Goal: Task Accomplishment & Management: Manage account settings

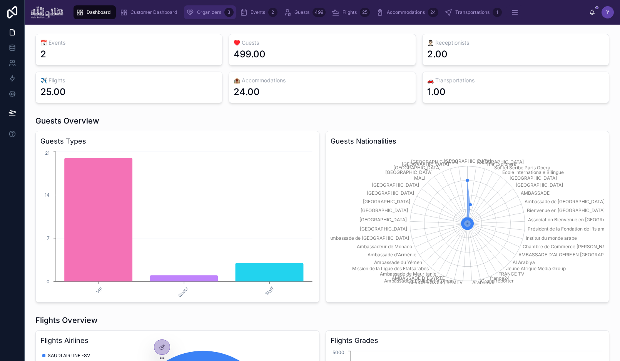
click at [216, 12] on span "Organizers" at bounding box center [209, 12] width 24 height 6
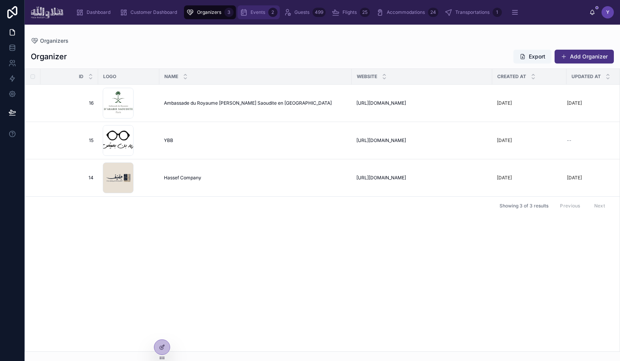
click at [258, 12] on span "Events" at bounding box center [258, 12] width 15 height 6
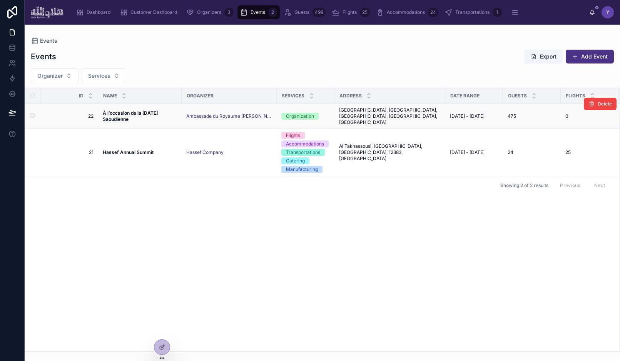
click at [149, 113] on span "À l’occasion de la [DATE] Saoudienne" at bounding box center [140, 116] width 74 height 12
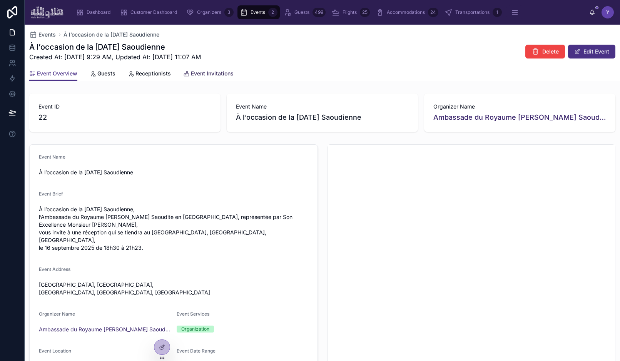
click at [207, 70] on span "Event Invitations" at bounding box center [212, 74] width 43 height 8
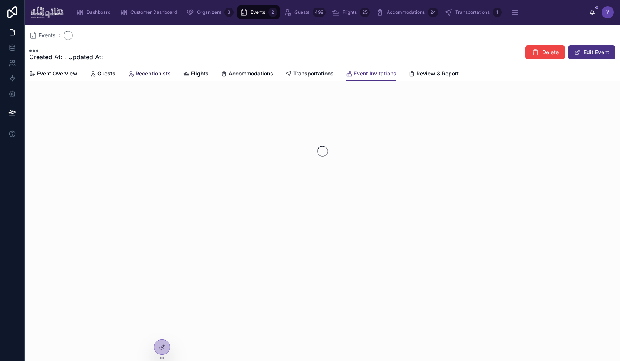
click at [149, 70] on span "Receptionists" at bounding box center [153, 74] width 35 height 8
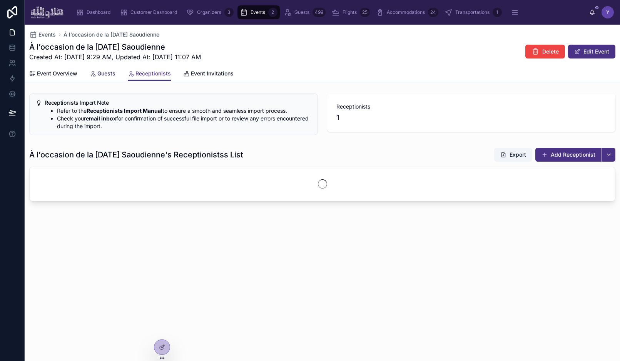
click at [99, 75] on span "Guests" at bounding box center [106, 74] width 18 height 8
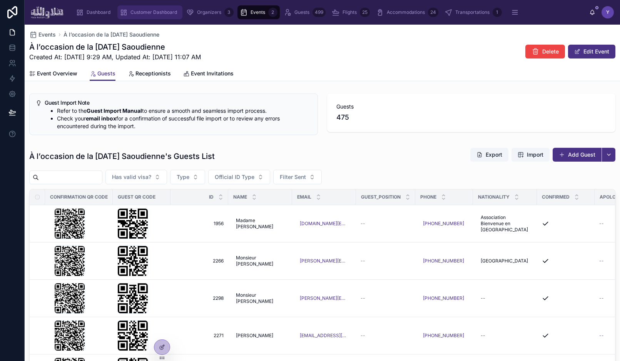
click at [155, 15] on span "Customer Dashboard" at bounding box center [153, 12] width 47 height 6
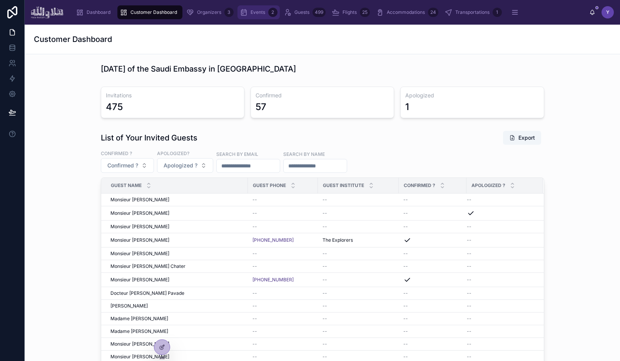
click at [252, 11] on span "Events" at bounding box center [258, 12] width 15 height 6
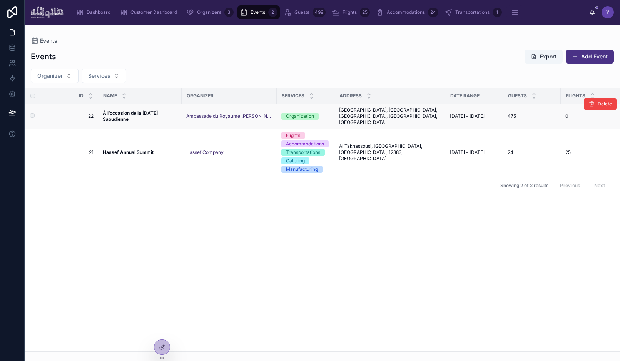
click at [151, 111] on strong "À l’occasion de la [DATE] Saoudienne" at bounding box center [131, 116] width 56 height 12
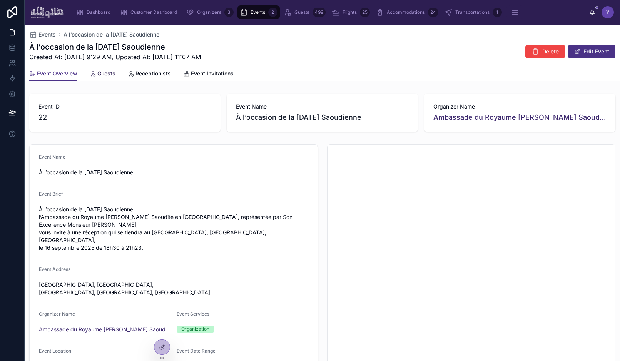
click at [99, 72] on span "Guests" at bounding box center [106, 74] width 18 height 8
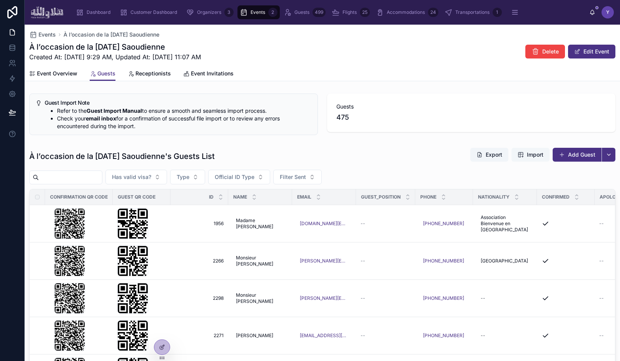
click at [532, 154] on span "Import" at bounding box center [535, 155] width 17 height 8
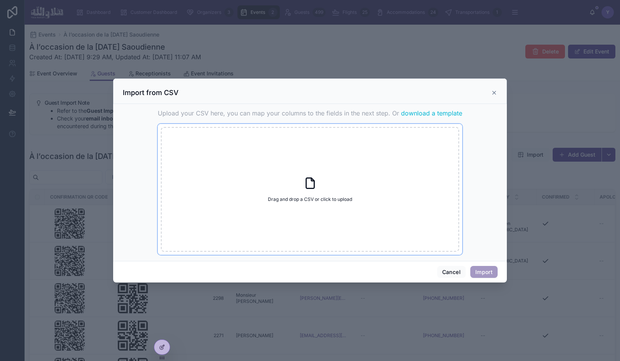
click at [358, 187] on div "Drag and drop a CSV or click to upload Drag and drop a CSV or click to upload" at bounding box center [310, 189] width 298 height 125
type input "**********"
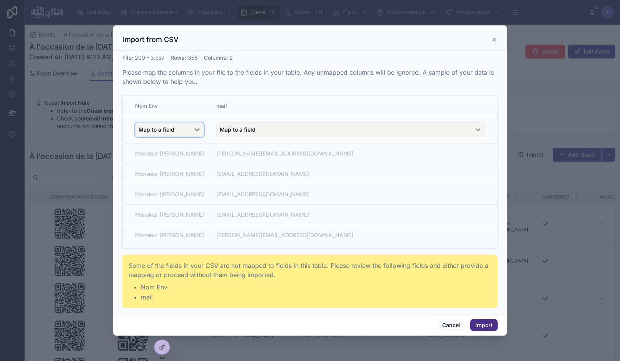
click at [178, 127] on div "Map to a field" at bounding box center [170, 130] width 68 height 14
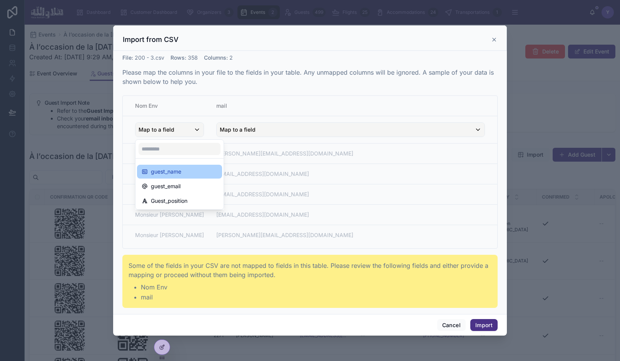
click at [186, 172] on div "guest_name" at bounding box center [180, 171] width 76 height 9
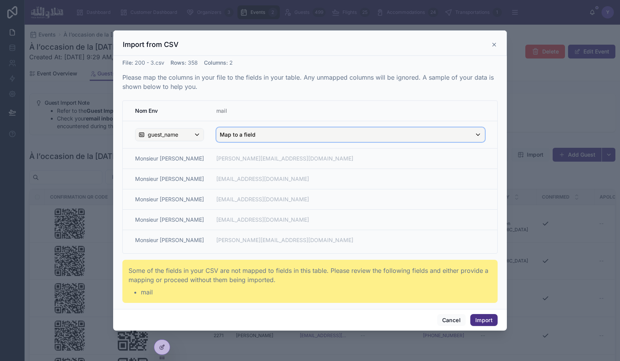
click at [268, 131] on div "Map to a field" at bounding box center [351, 135] width 268 height 14
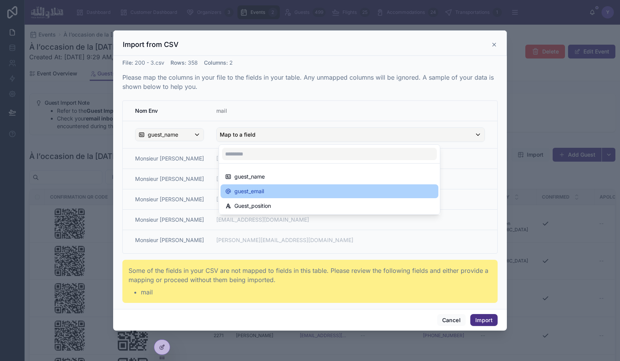
click at [253, 189] on span "guest_email" at bounding box center [249, 191] width 30 height 9
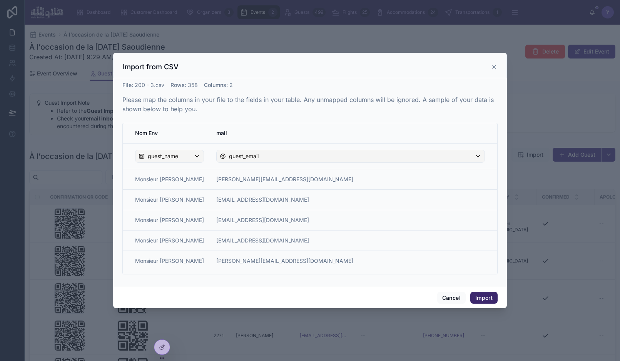
click at [485, 298] on button "Import" at bounding box center [483, 298] width 27 height 12
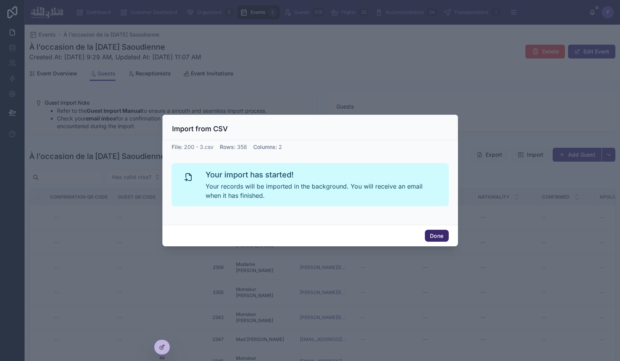
click at [444, 237] on button "Done" at bounding box center [436, 236] width 23 height 12
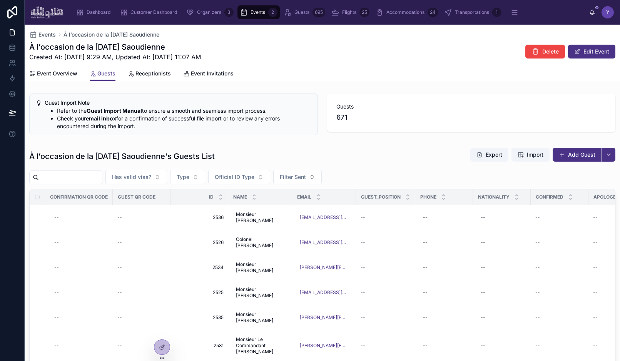
click at [343, 115] on span "671" at bounding box center [341, 117] width 11 height 11
copy span "671"
click at [348, 119] on span "668" at bounding box center [342, 117] width 13 height 11
click at [11, 49] on icon at bounding box center [12, 48] width 8 height 8
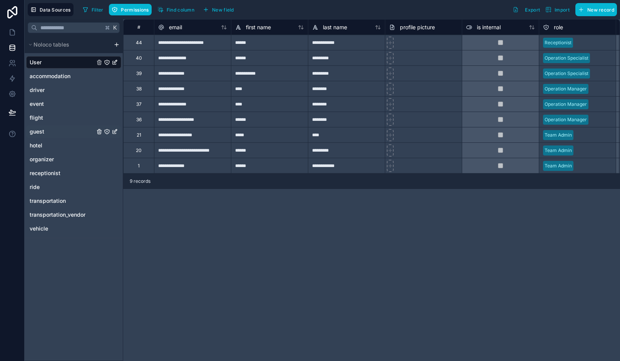
click at [65, 132] on link "guest" at bounding box center [73, 131] width 95 height 12
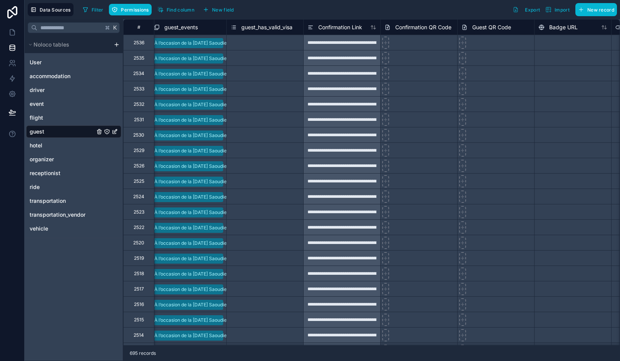
scroll to position [0, 853]
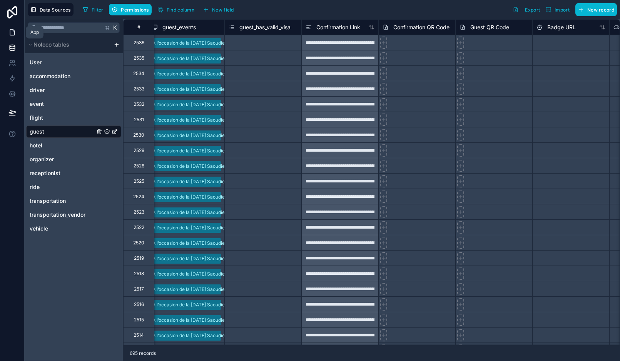
click at [7, 34] on link at bounding box center [12, 32] width 24 height 15
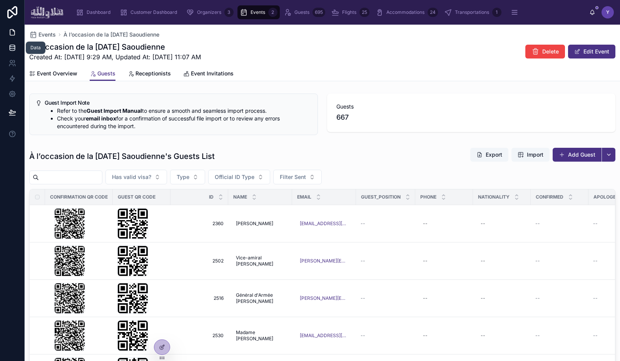
click at [13, 45] on icon at bounding box center [12, 48] width 8 height 8
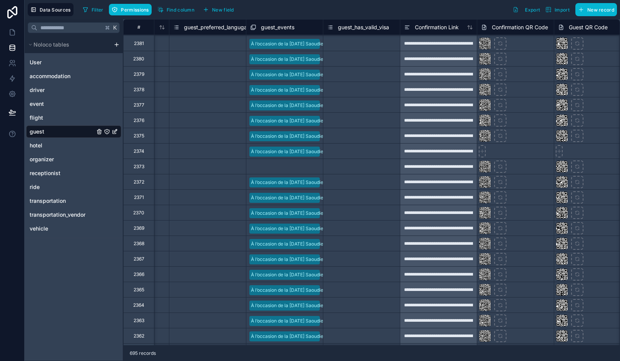
scroll to position [3110, 755]
click at [293, 169] on div "Select a guest_events" at bounding box center [273, 167] width 47 height 6
click at [293, 169] on div "Select a guest_events" at bounding box center [269, 166] width 47 height 6
click at [290, 361] on div "À l’occasion de la [DATE] Saoudienne" at bounding box center [310, 365] width 620 height 9
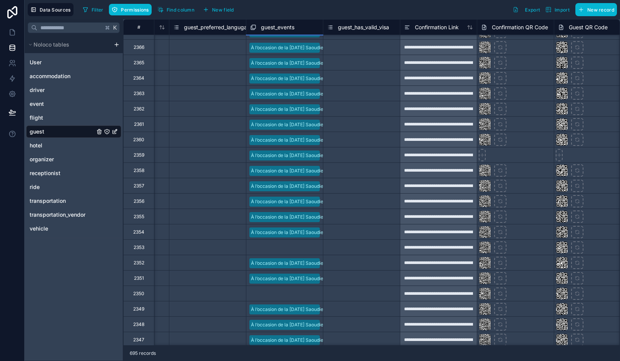
scroll to position [3337, 755]
click at [303, 249] on div "Select a guest_events" at bounding box center [284, 247] width 77 height 8
click at [294, 249] on div "Select a guest_events" at bounding box center [269, 247] width 47 height 6
click at [293, 361] on div "À l’occasion de la [DATE] Saoudienne" at bounding box center [310, 365] width 620 height 9
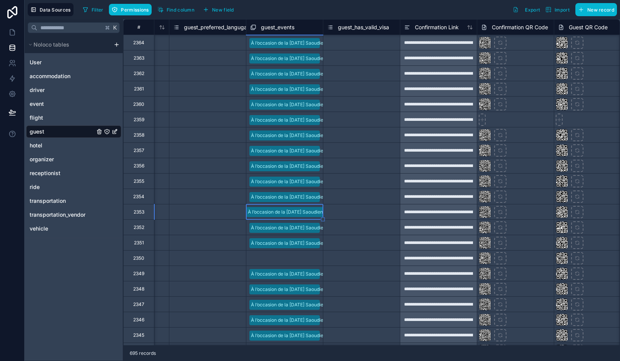
scroll to position [3381, 755]
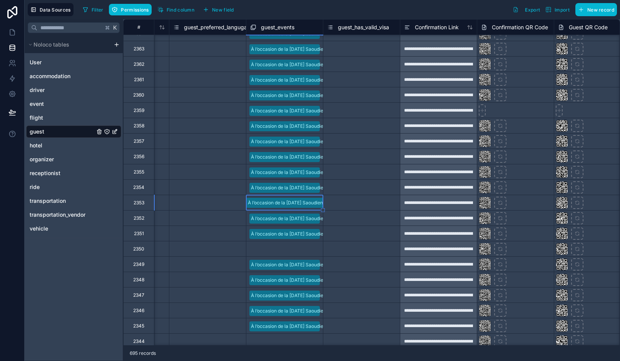
click at [298, 253] on div "Select a guest_events" at bounding box center [284, 248] width 77 height 15
click at [294, 252] on div "Select a guest_events" at bounding box center [269, 249] width 47 height 6
click at [294, 361] on div "À l’occasion de la [DATE] Saoudienne" at bounding box center [310, 365] width 620 height 9
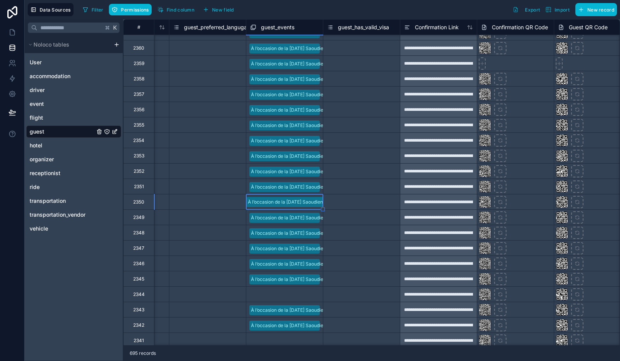
scroll to position [3468, 755]
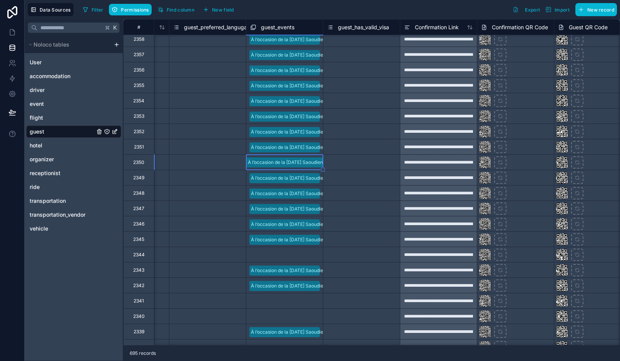
click at [299, 256] on div "Select a guest_events" at bounding box center [284, 255] width 77 height 8
click at [294, 256] on div "Select a guest_events" at bounding box center [269, 255] width 47 height 6
click at [294, 361] on div "À l’occasion de la [DATE] Saoudienne" at bounding box center [310, 365] width 620 height 9
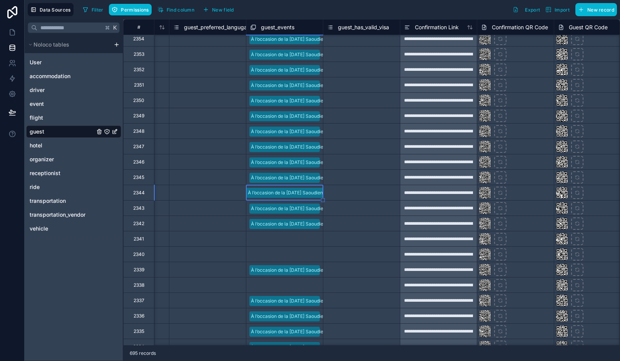
scroll to position [3543, 755]
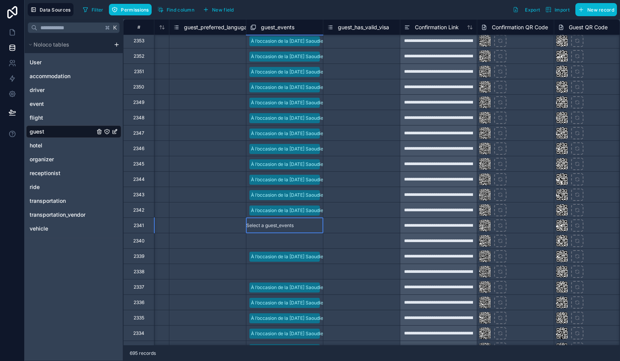
click at [294, 226] on div "Select a guest_events" at bounding box center [269, 225] width 47 height 6
click at [293, 361] on div "À l’occasion de la [DATE] Saoudienne" at bounding box center [310, 365] width 620 height 9
click at [294, 240] on div "Select a guest_events" at bounding box center [269, 241] width 47 height 6
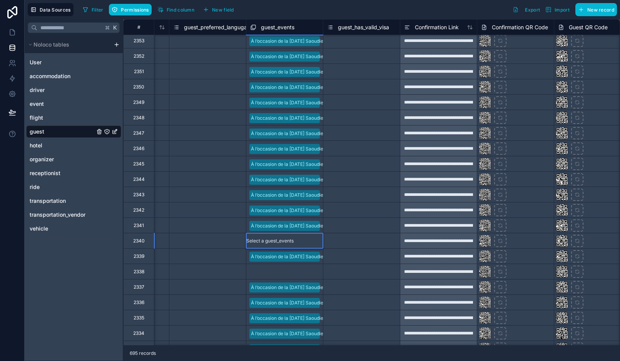
click at [291, 361] on div "À l’occasion de la [DATE] Saoudienne" at bounding box center [310, 365] width 620 height 9
click at [291, 274] on div "Select a guest_events" at bounding box center [273, 272] width 47 height 6
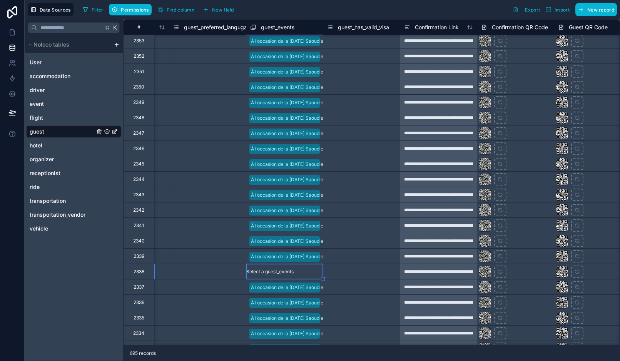
click at [291, 274] on div "Select a guest_events" at bounding box center [269, 272] width 47 height 6
click at [290, 361] on div "À l’occasion de la [DATE] Saoudienne" at bounding box center [310, 365] width 620 height 9
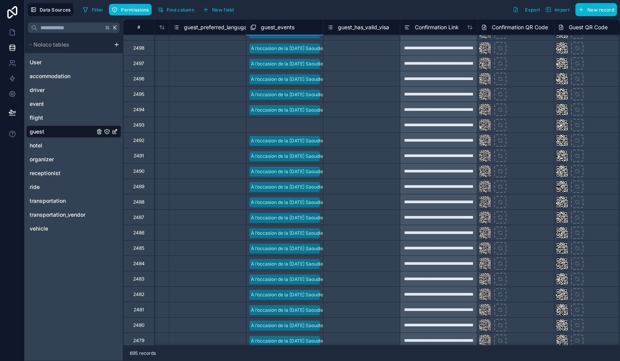
scroll to position [516, 755]
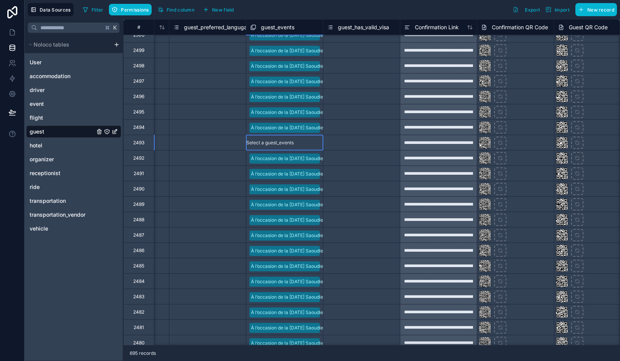
click at [294, 144] on div "Select a guest_events" at bounding box center [269, 143] width 47 height 6
click at [293, 361] on div "À l’occasion de la [DATE] Saoudienne" at bounding box center [310, 365] width 620 height 9
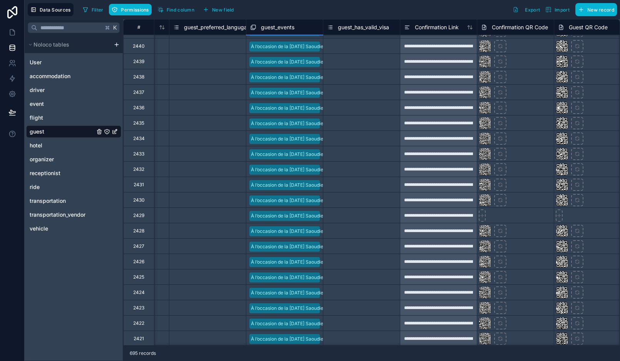
scroll to position [2200, 755]
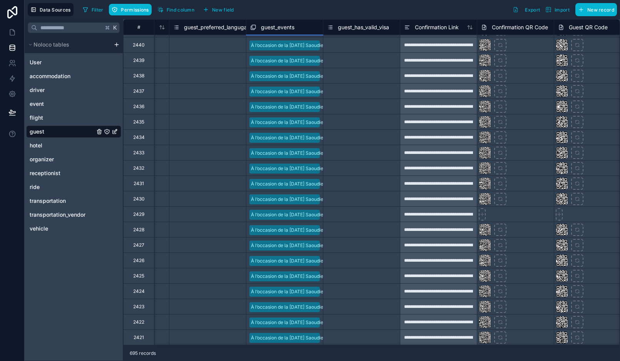
click at [356, 222] on div "Select a guest_has_valid_visa" at bounding box center [361, 229] width 77 height 15
click at [368, 217] on div "Select a guest_has_valid_visa" at bounding box center [354, 214] width 63 height 6
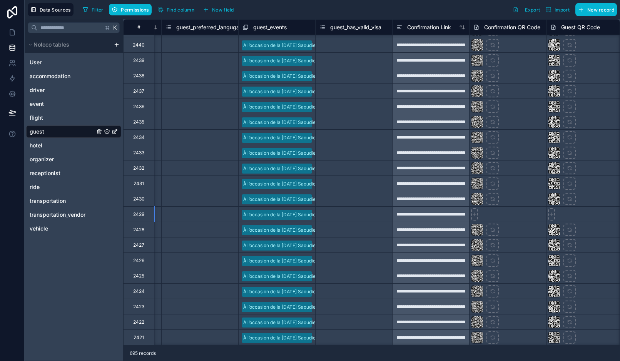
scroll to position [2200, 783]
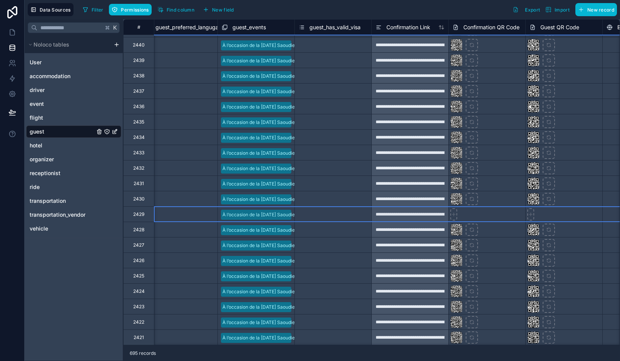
click at [134, 214] on div "2429" at bounding box center [138, 214] width 11 height 6
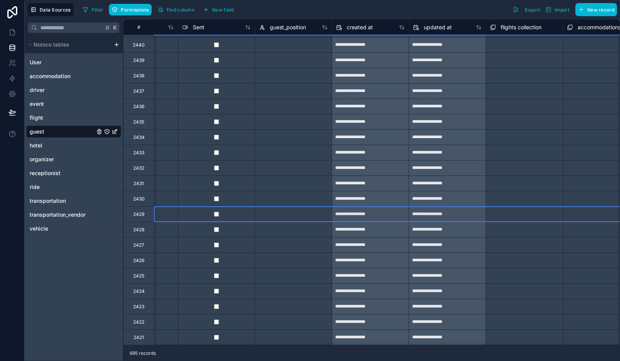
scroll to position [2200, 1690]
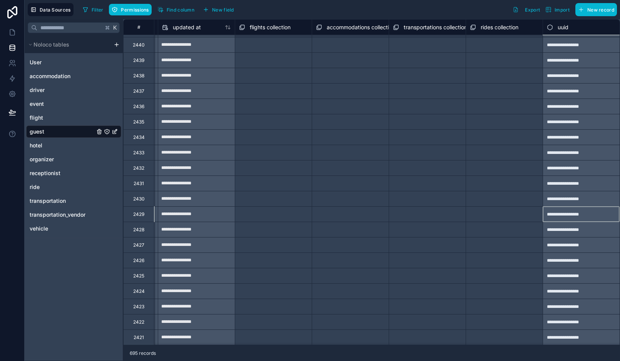
click at [574, 214] on div "**********" at bounding box center [581, 213] width 77 height 15
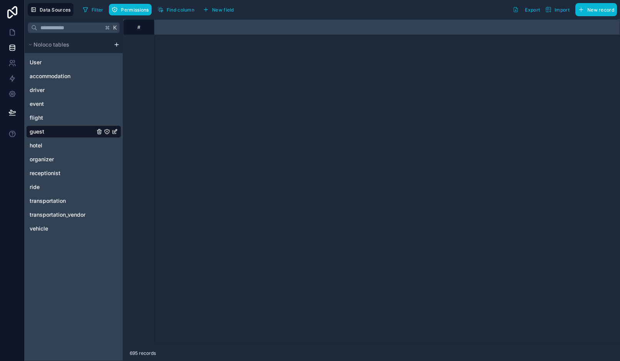
scroll to position [2200, 1690]
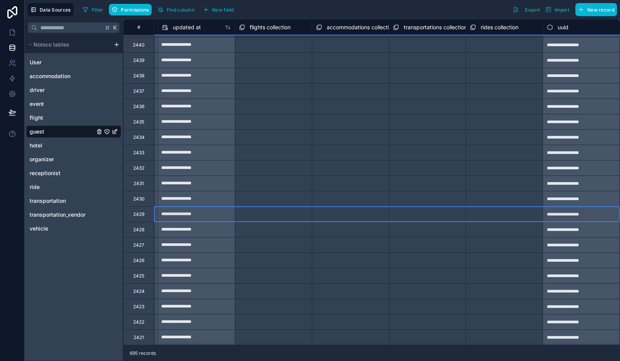
click at [139, 214] on div "2429" at bounding box center [138, 214] width 11 height 6
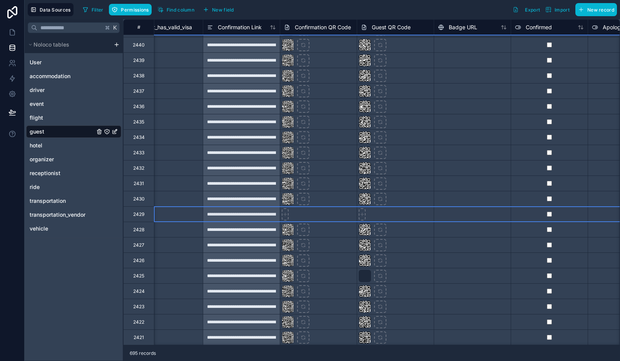
scroll to position [2200, 837]
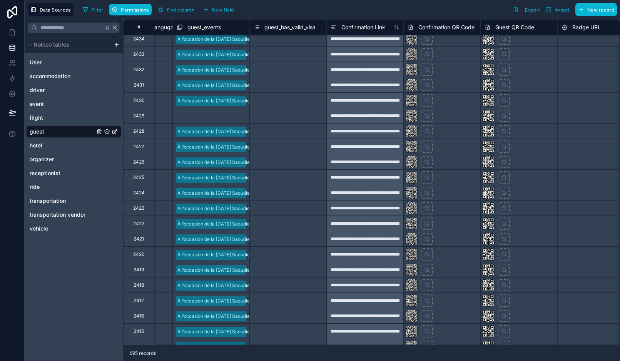
scroll to position [1561, 828]
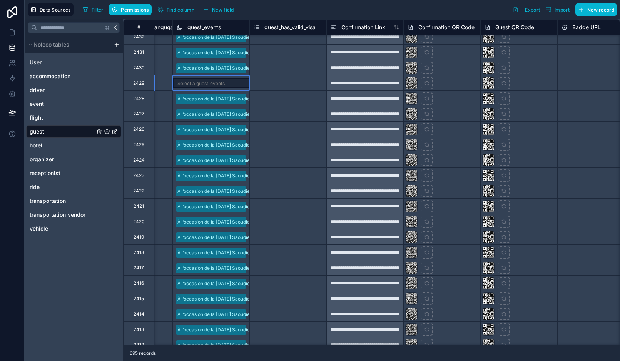
click at [220, 86] on div "Select a guest_events" at bounding box center [211, 83] width 77 height 10
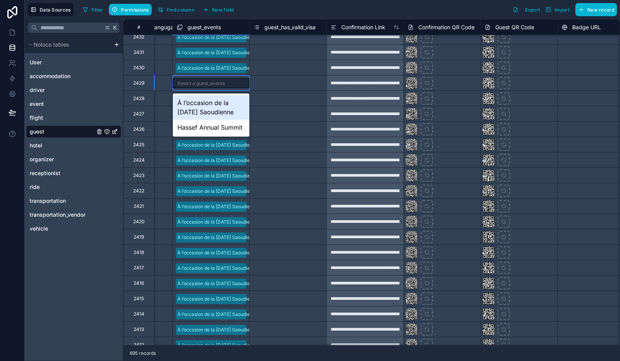
click at [217, 107] on div "À l’occasion de la [DATE] Saoudienne" at bounding box center [211, 107] width 77 height 25
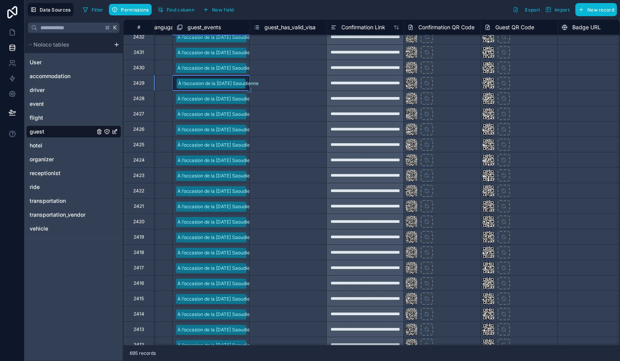
click at [294, 105] on div "Select a guest_has_valid_visa" at bounding box center [288, 98] width 77 height 15
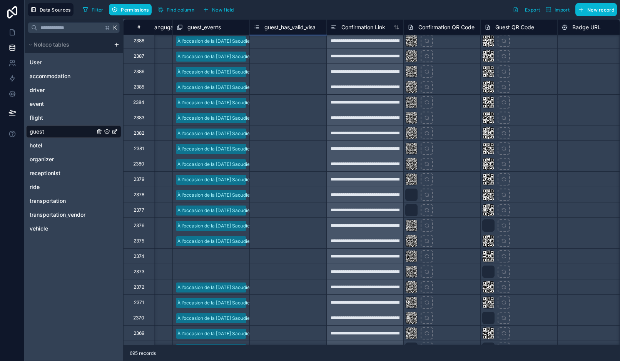
scroll to position [2256, 828]
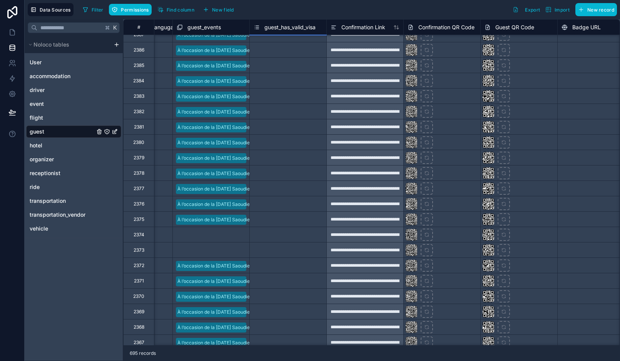
click at [230, 235] on div "Select a guest_events" at bounding box center [211, 235] width 77 height 8
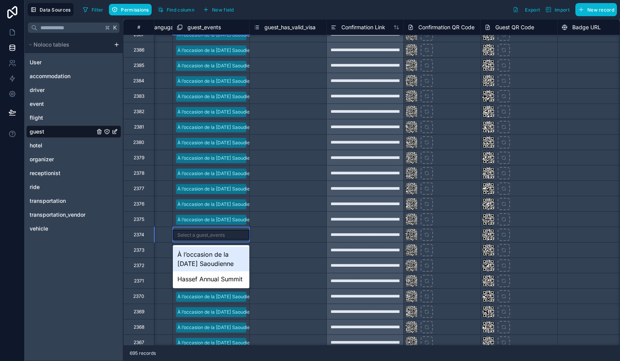
click at [230, 235] on div "Select a guest_events" at bounding box center [211, 235] width 77 height 10
click at [224, 254] on div "À l’occasion de la [DATE] Saoudienne" at bounding box center [211, 259] width 77 height 25
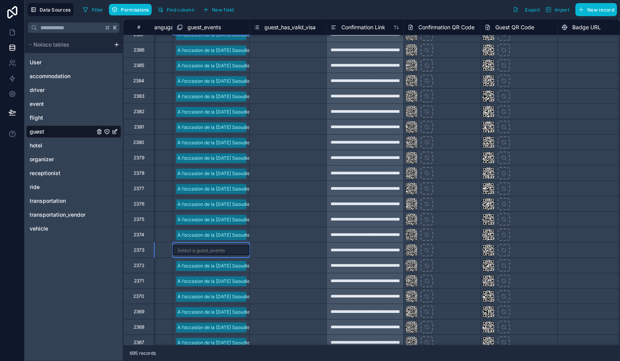
click at [231, 253] on div "Select a guest_events" at bounding box center [211, 250] width 77 height 10
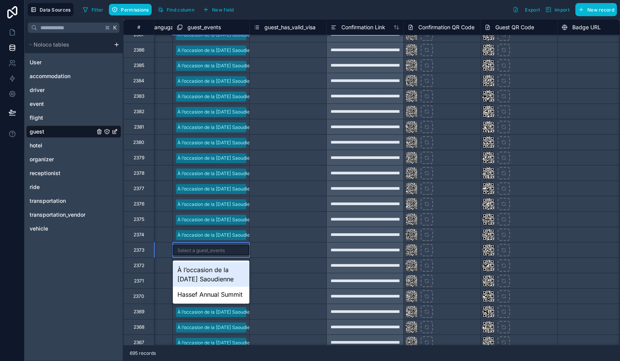
click at [229, 253] on div "Select a guest_events" at bounding box center [211, 250] width 77 height 10
click at [228, 267] on div "À l’occasion de la [DATE] Saoudienne" at bounding box center [211, 274] width 77 height 25
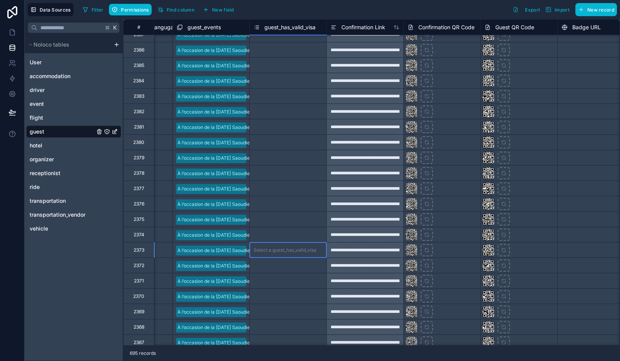
click at [292, 252] on div "Select a guest_has_valid_visa" at bounding box center [285, 250] width 63 height 6
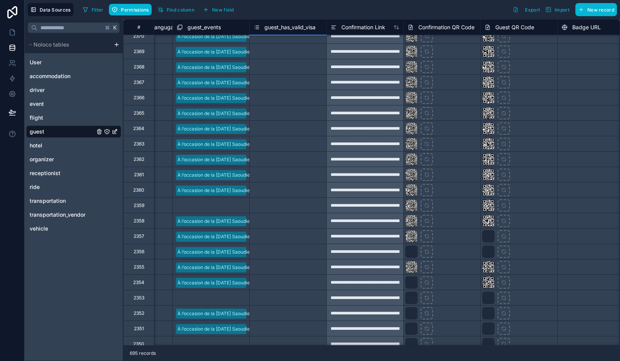
scroll to position [2528, 828]
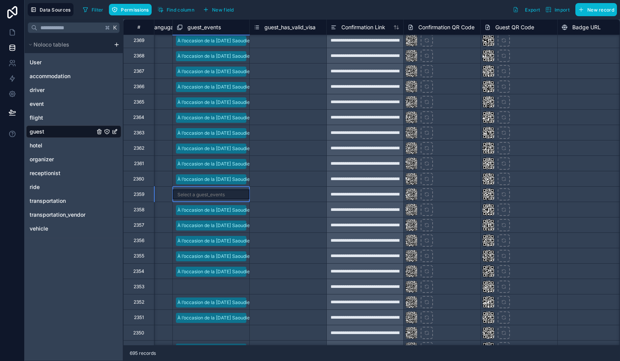
click at [228, 193] on div "Select a guest_events" at bounding box center [211, 194] width 77 height 10
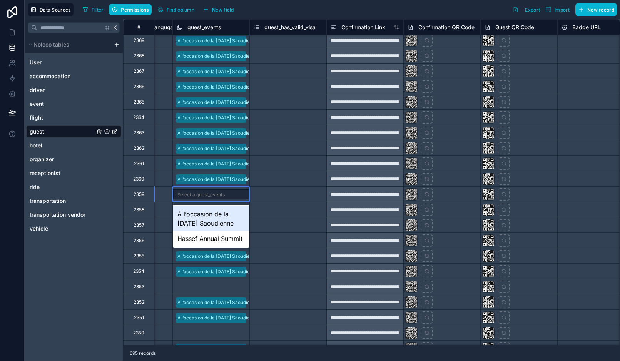
click at [228, 193] on div "Select a guest_events" at bounding box center [211, 194] width 77 height 10
click at [227, 213] on div "À l’occasion de la [DATE] Saoudienne" at bounding box center [211, 218] width 77 height 25
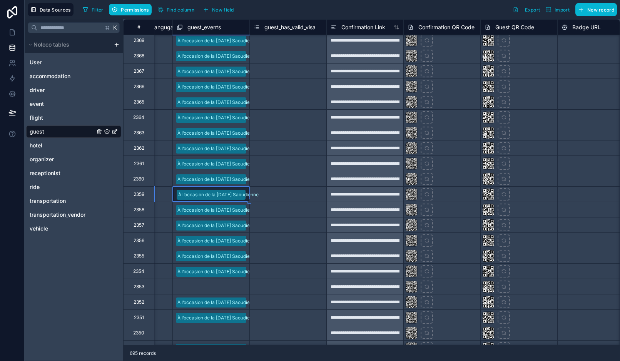
click at [224, 291] on div "Select a guest_events" at bounding box center [211, 286] width 77 height 15
click at [228, 289] on div "Select a guest_events" at bounding box center [211, 287] width 77 height 10
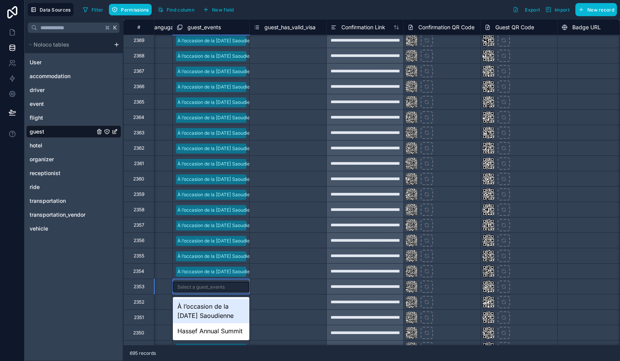
click at [226, 309] on div "À l’occasion de la [DATE] Saoudienne" at bounding box center [211, 311] width 77 height 25
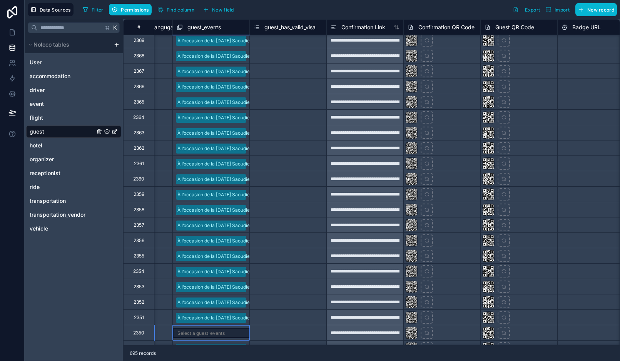
click at [228, 332] on div "Select a guest_events" at bounding box center [211, 333] width 77 height 10
click at [228, 332] on body "**********" at bounding box center [310, 180] width 620 height 361
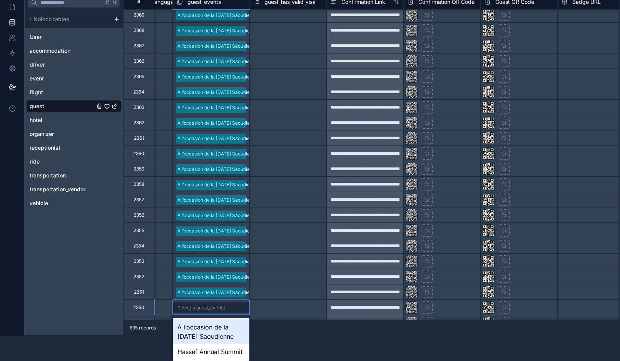
click at [229, 336] on div "À l’occasion de la [DATE] Saoudienne" at bounding box center [211, 332] width 77 height 25
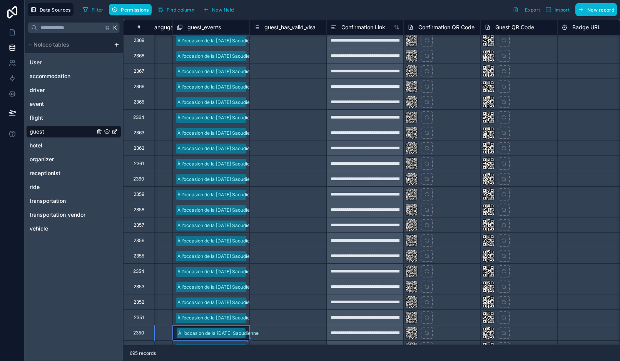
scroll to position [0, 0]
click at [103, 294] on div "K Noloco tables User accommodation driver event flight guest hotel organizer re…" at bounding box center [74, 190] width 99 height 342
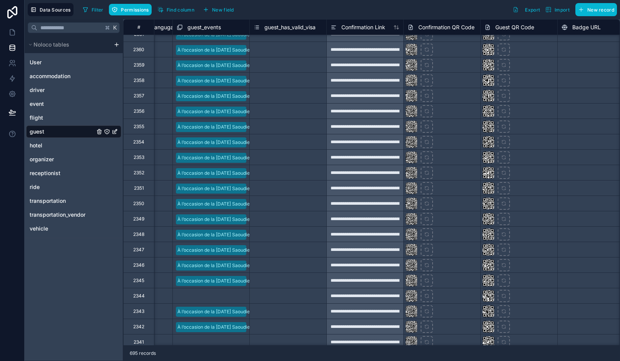
scroll to position [2687, 828]
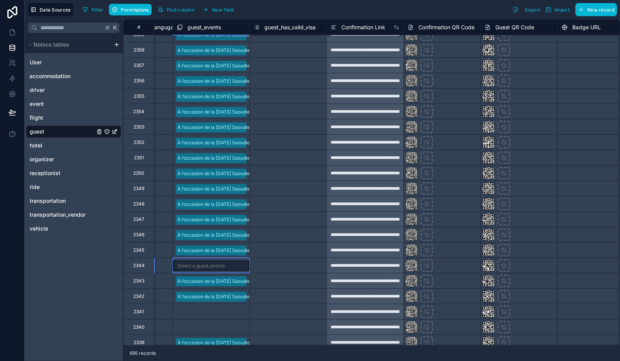
click at [236, 269] on div "Select a guest_events" at bounding box center [211, 266] width 77 height 10
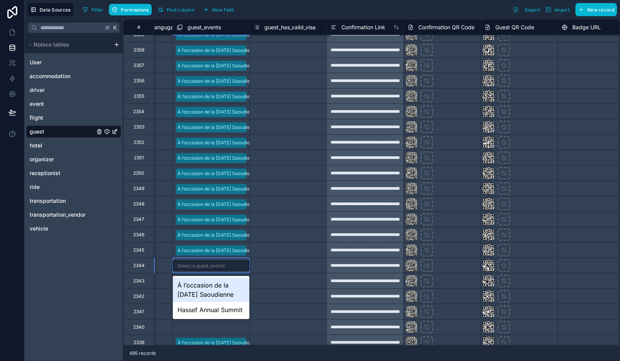
click at [232, 288] on div "À l’occasion de la [DATE] Saoudienne" at bounding box center [211, 290] width 77 height 25
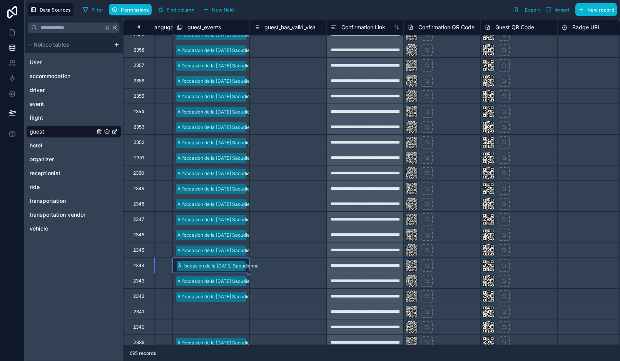
click at [229, 308] on div "Select a guest_events" at bounding box center [211, 312] width 77 height 8
click at [229, 312] on div "Select a guest_events" at bounding box center [211, 312] width 77 height 10
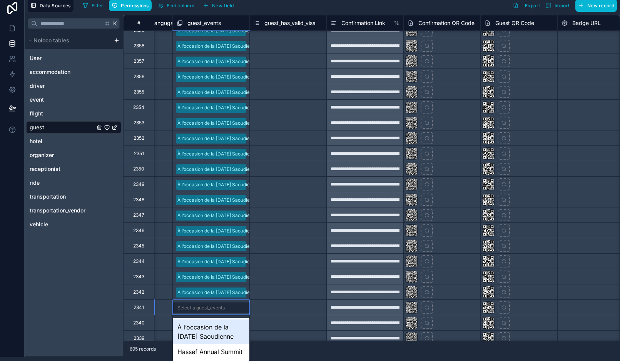
click at [224, 326] on div "À l’occasion de la [DATE] Saoudienne" at bounding box center [211, 332] width 77 height 25
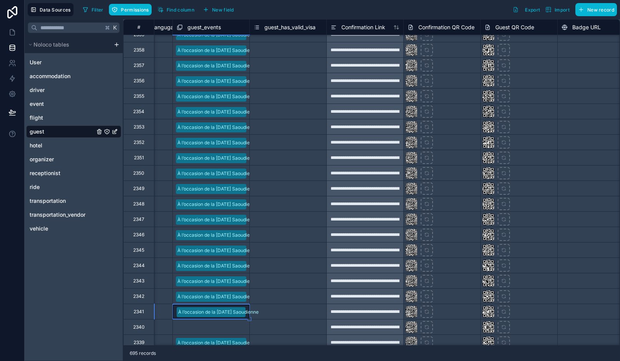
scroll to position [0, 0]
click at [229, 328] on div "Select a guest_events" at bounding box center [211, 327] width 77 height 8
click at [229, 328] on body "**********" at bounding box center [310, 180] width 620 height 361
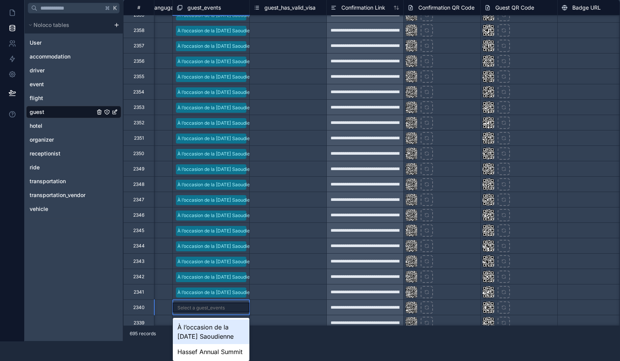
click at [226, 332] on div "À l’occasion de la [DATE] Saoudienne" at bounding box center [211, 332] width 77 height 25
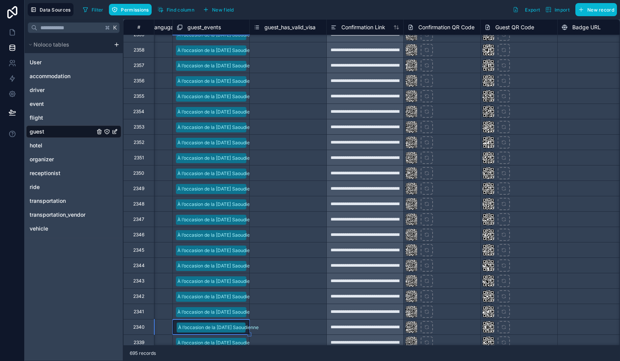
click at [105, 302] on div "K Noloco tables User accommodation driver event flight guest hotel organizer re…" at bounding box center [74, 190] width 99 height 342
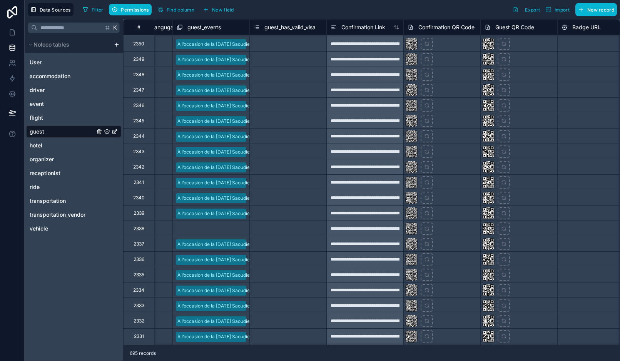
scroll to position [2823, 828]
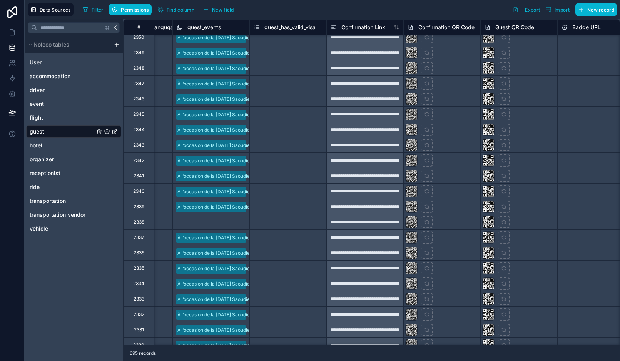
click at [228, 222] on div "Select a guest_events" at bounding box center [211, 222] width 77 height 8
click at [228, 222] on div "Select a guest_events" at bounding box center [211, 222] width 77 height 10
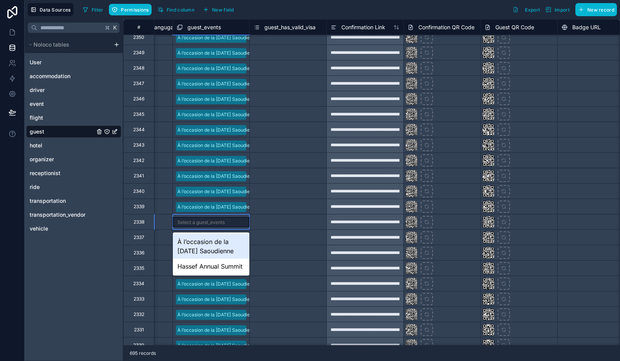
click at [223, 240] on div "À l’occasion de la [DATE] Saoudienne" at bounding box center [211, 246] width 77 height 25
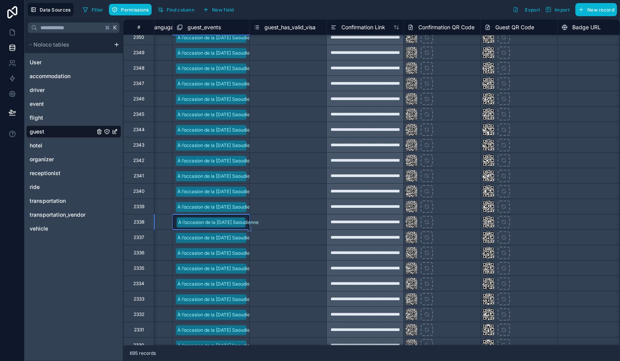
click at [96, 302] on div "K Noloco tables User accommodation driver event flight guest hotel organizer re…" at bounding box center [74, 190] width 99 height 342
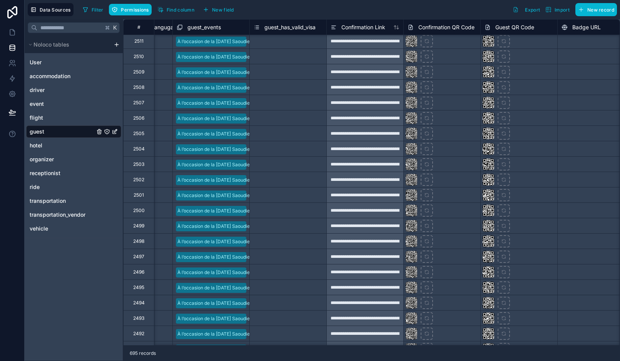
scroll to position [380, 828]
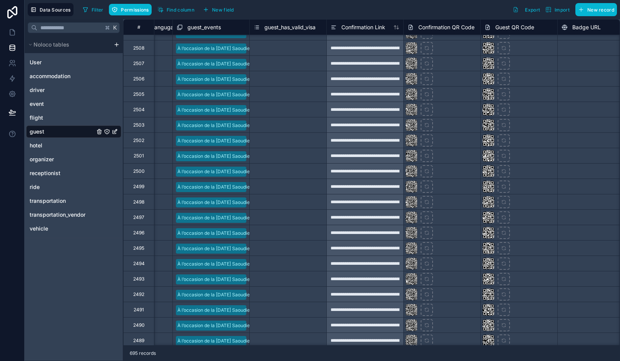
click at [426, 28] on span "Confirmation QR Code" at bounding box center [446, 27] width 56 height 8
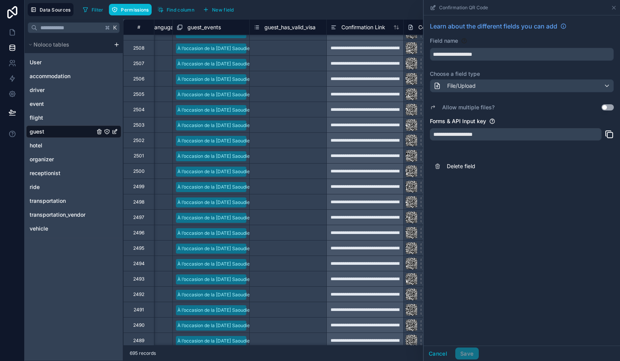
click at [402, 7] on div "Filter Permissions Find column New field Export Import New record" at bounding box center [348, 9] width 537 height 13
click at [614, 7] on icon at bounding box center [613, 7] width 3 height 3
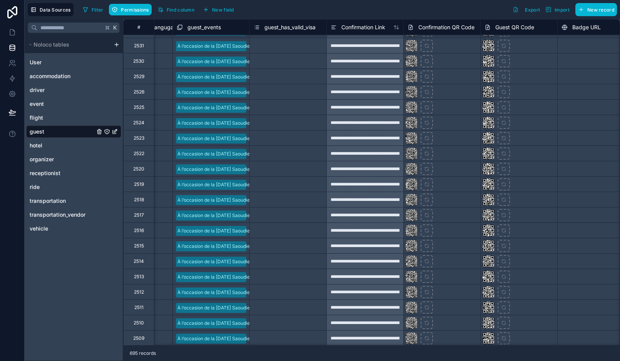
scroll to position [0, 828]
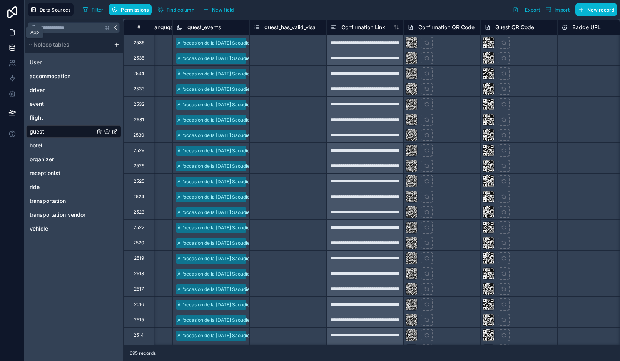
click at [10, 32] on icon at bounding box center [12, 33] width 5 height 6
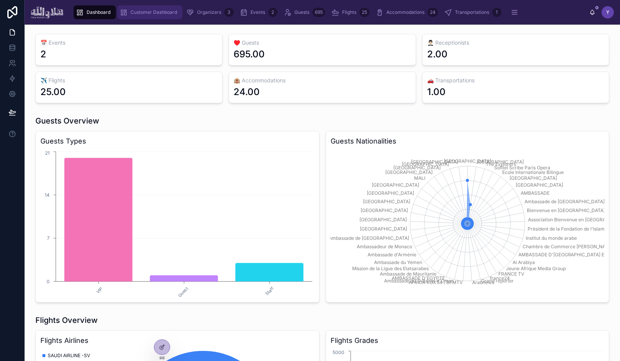
click at [137, 16] on div "Customer Dashboard" at bounding box center [150, 12] width 60 height 12
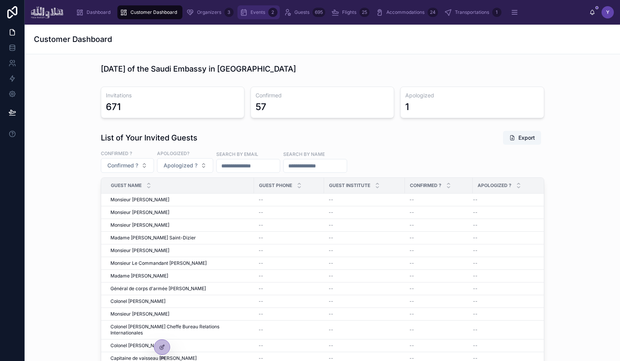
click at [256, 13] on span "Events" at bounding box center [258, 12] width 15 height 6
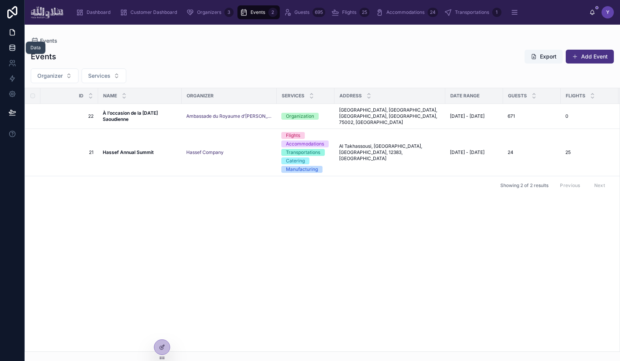
click at [7, 50] on link at bounding box center [12, 47] width 24 height 15
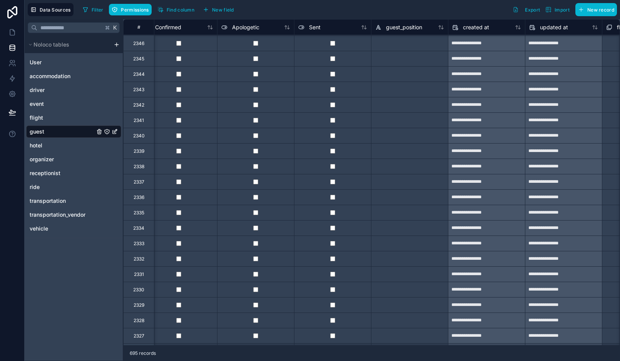
scroll to position [2908, 1323]
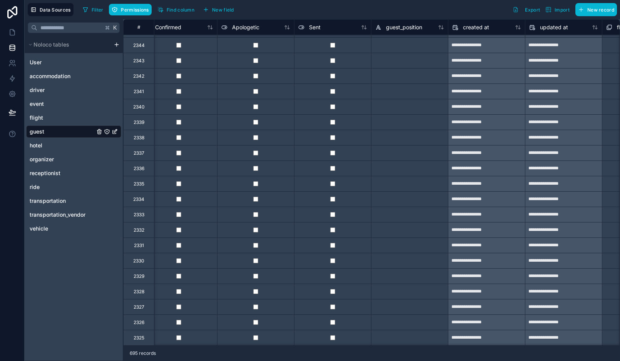
click at [332, 217] on div at bounding box center [332, 214] width 77 height 15
click at [332, 311] on div at bounding box center [332, 306] width 77 height 15
click at [333, 327] on div at bounding box center [332, 322] width 77 height 15
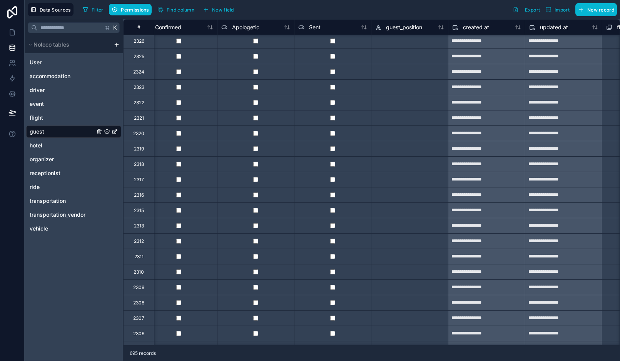
scroll to position [3189, 1323]
click at [333, 121] on div at bounding box center [332, 117] width 77 height 15
click at [333, 167] on div at bounding box center [332, 164] width 77 height 15
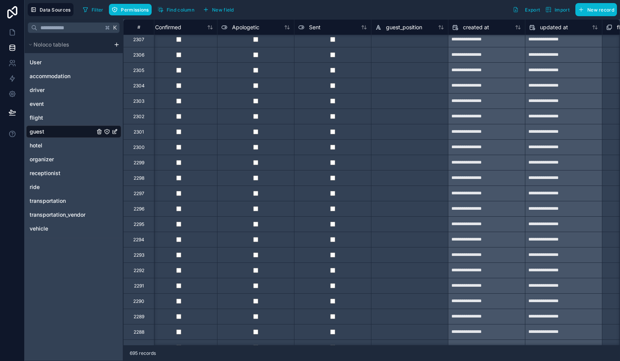
scroll to position [3468, 1323]
click at [333, 180] on div at bounding box center [332, 176] width 77 height 15
click at [332, 226] on div at bounding box center [332, 223] width 77 height 15
click at [333, 312] on div at bounding box center [332, 315] width 77 height 15
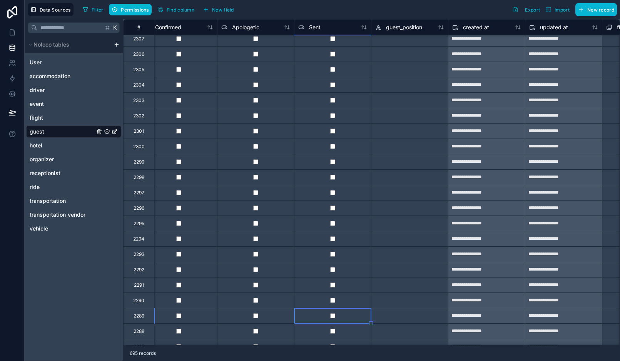
click at [333, 325] on div at bounding box center [332, 330] width 77 height 15
click at [335, 312] on div at bounding box center [332, 315] width 77 height 15
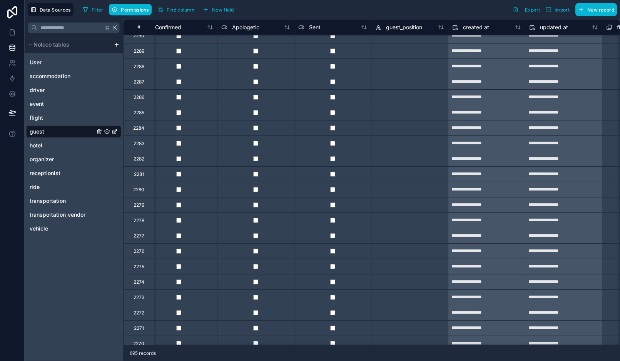
scroll to position [3734, 1323]
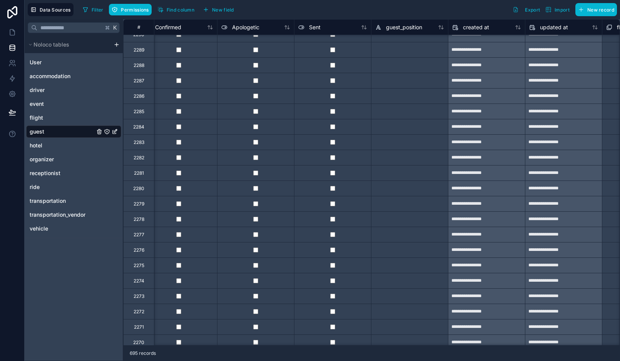
click at [334, 124] on div at bounding box center [332, 126] width 77 height 15
click at [347, 186] on div at bounding box center [332, 188] width 77 height 15
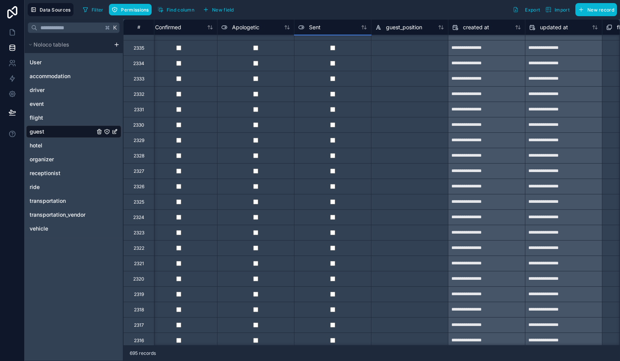
scroll to position [3016, 1323]
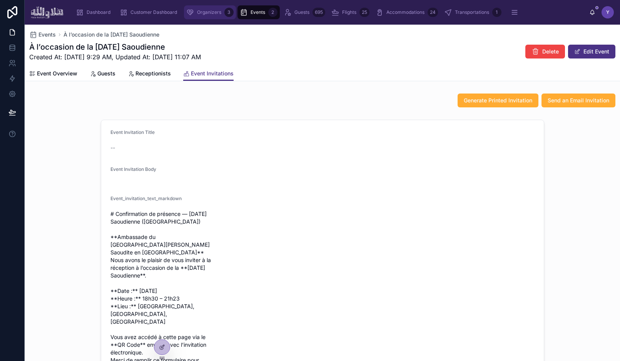
click at [200, 12] on span "Organizers" at bounding box center [209, 12] width 24 height 6
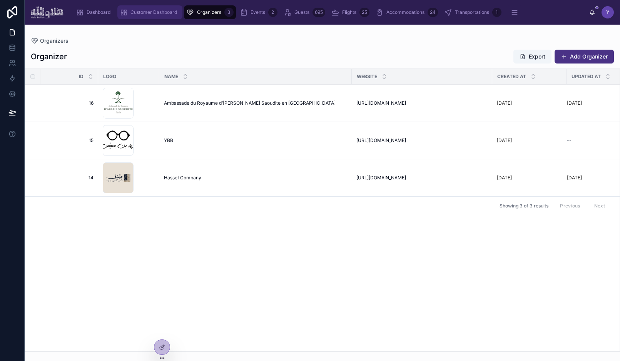
click at [142, 17] on div "Customer Dashboard" at bounding box center [150, 12] width 60 height 12
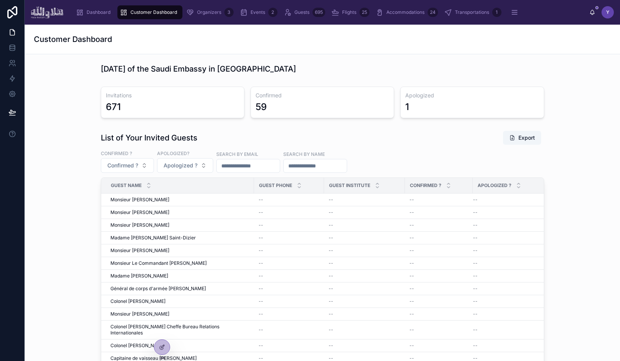
click at [56, 139] on div "List of Your Invited Guests Export Confirmed ? Confirmed ? Apologized? Apologiz…" at bounding box center [322, 289] width 583 height 325
click at [140, 169] on button "Confirmed ?" at bounding box center [127, 165] width 53 height 15
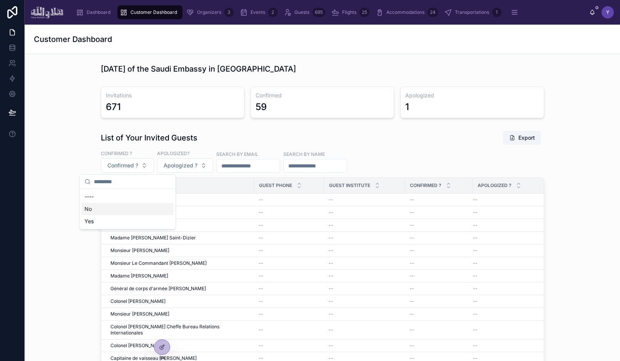
click at [127, 207] on div "No" at bounding box center [128, 209] width 92 height 12
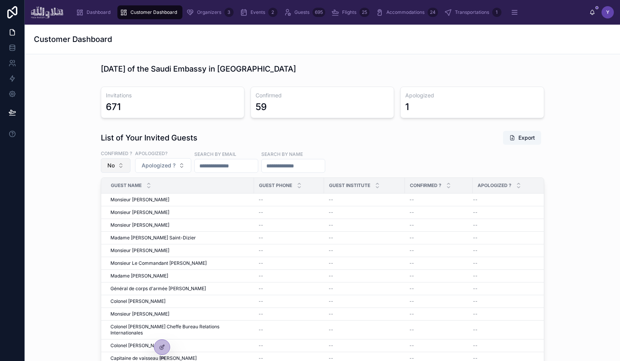
click at [119, 165] on button "No" at bounding box center [116, 165] width 30 height 15
click at [111, 223] on div "Yes" at bounding box center [115, 221] width 92 height 12
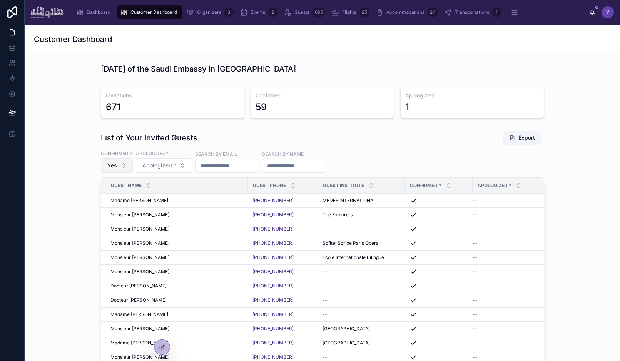
click at [115, 164] on span "Yes" at bounding box center [112, 166] width 10 height 8
click at [121, 193] on div "----" at bounding box center [116, 197] width 92 height 12
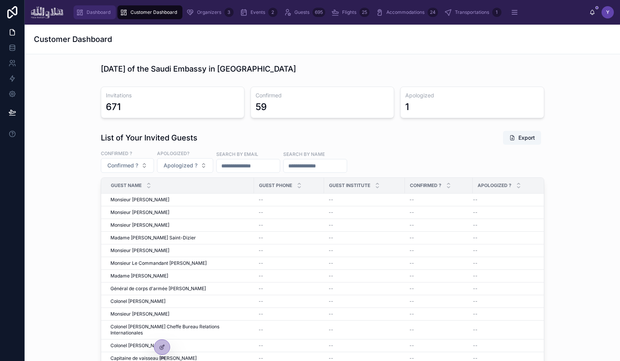
click at [96, 17] on div "Dashboard" at bounding box center [95, 12] width 38 height 12
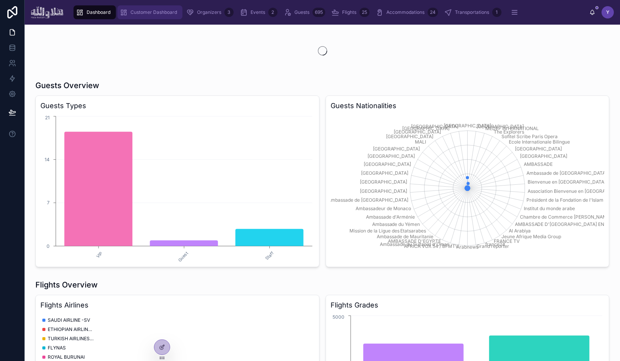
click at [143, 18] on div "Customer Dashboard" at bounding box center [150, 12] width 60 height 12
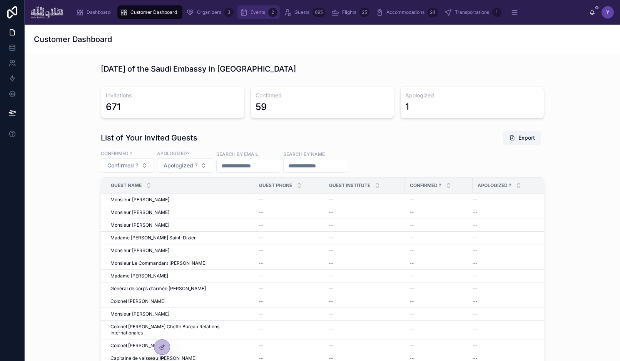
click at [255, 6] on div "Events 2" at bounding box center [259, 12] width 38 height 12
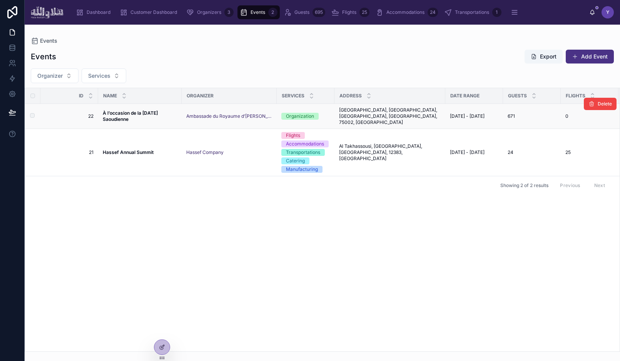
click at [142, 112] on strong "À l’occasion de la [DATE] Saoudienne" at bounding box center [131, 116] width 56 height 12
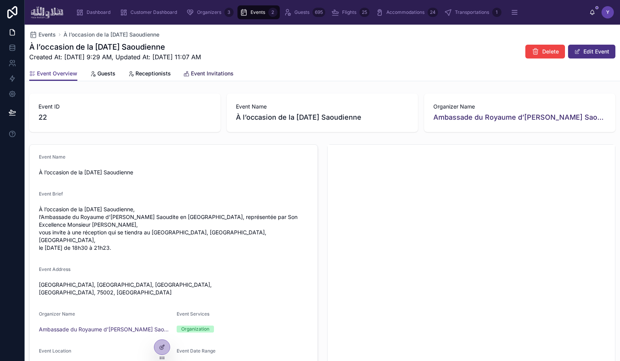
click at [209, 70] on span "Event Invitations" at bounding box center [212, 74] width 43 height 8
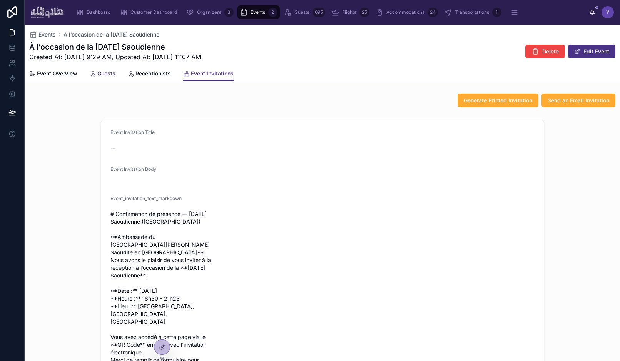
click at [107, 71] on span "Guests" at bounding box center [106, 74] width 18 height 8
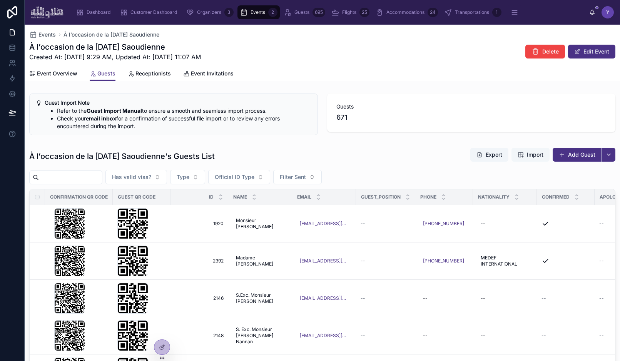
click at [528, 154] on span "Import" at bounding box center [535, 155] width 17 height 8
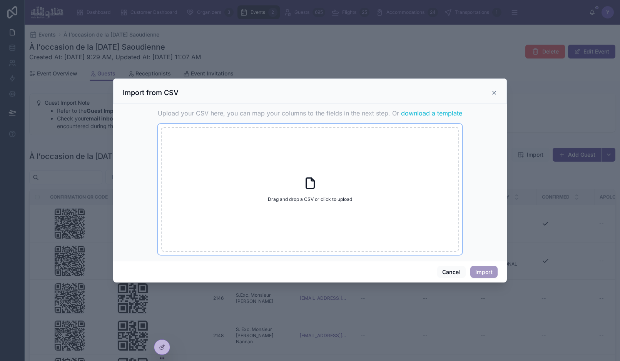
click at [278, 219] on div "Drag and drop a CSV or click to upload Drag and drop a CSV or click to upload" at bounding box center [310, 189] width 298 height 125
type input "**********"
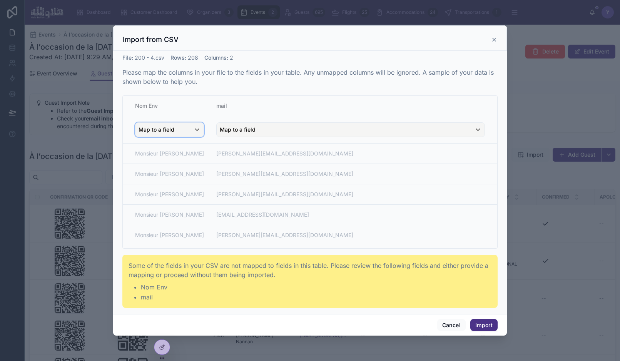
click at [161, 134] on span "Map to a field" at bounding box center [157, 130] width 36 height 14
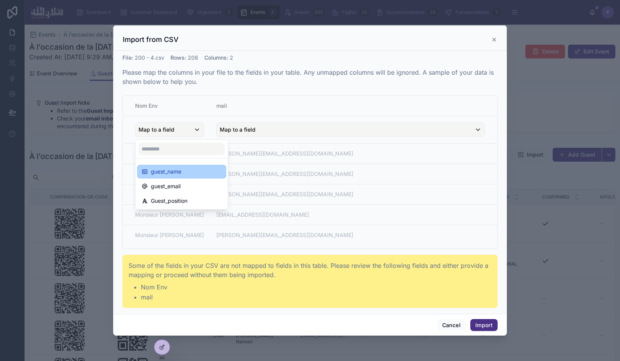
click at [166, 167] on span "guest_name" at bounding box center [166, 171] width 30 height 9
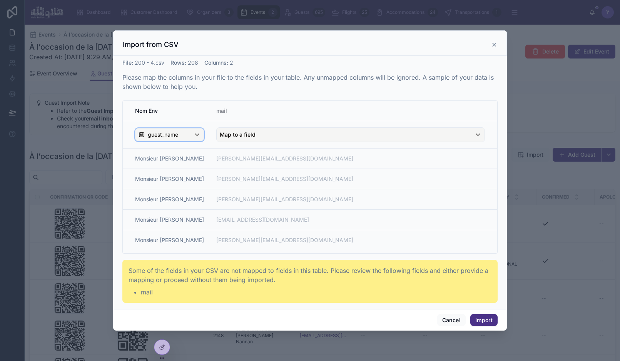
click at [201, 136] on div "guest_name" at bounding box center [170, 135] width 68 height 12
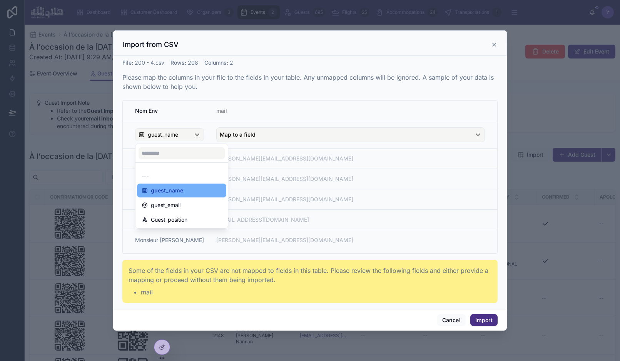
click at [193, 195] on div "guest_name" at bounding box center [181, 191] width 89 height 14
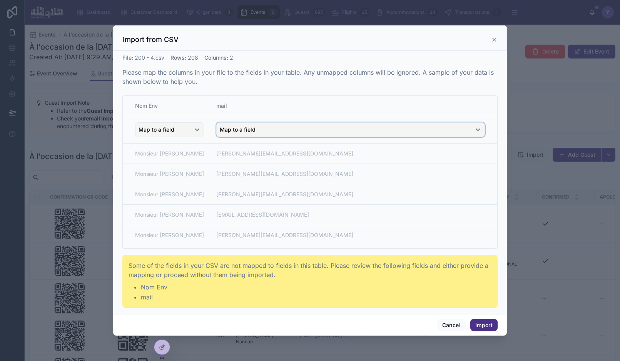
click at [271, 134] on div "Map to a field" at bounding box center [351, 130] width 268 height 14
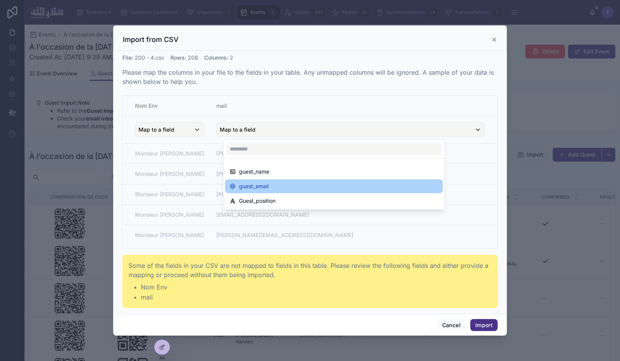
click at [267, 184] on span "guest_email" at bounding box center [254, 186] width 30 height 9
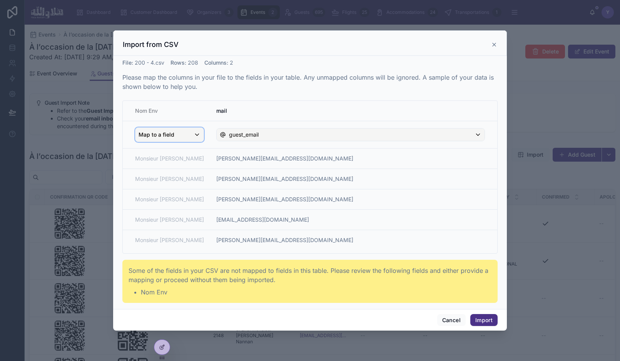
click at [184, 137] on div "Map to a field" at bounding box center [170, 135] width 68 height 14
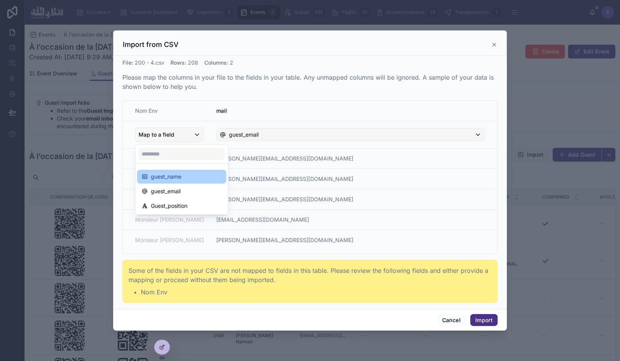
click at [181, 177] on span "guest_name" at bounding box center [166, 176] width 30 height 9
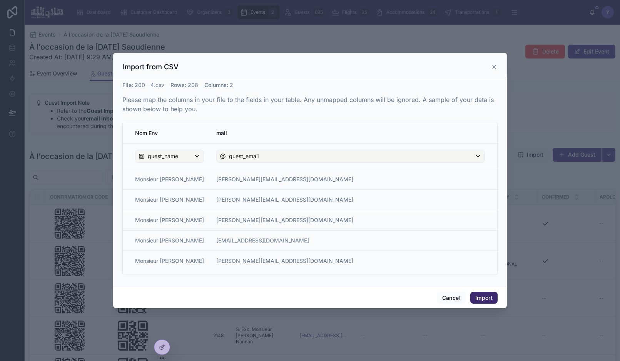
click at [484, 296] on button "Import" at bounding box center [483, 298] width 27 height 12
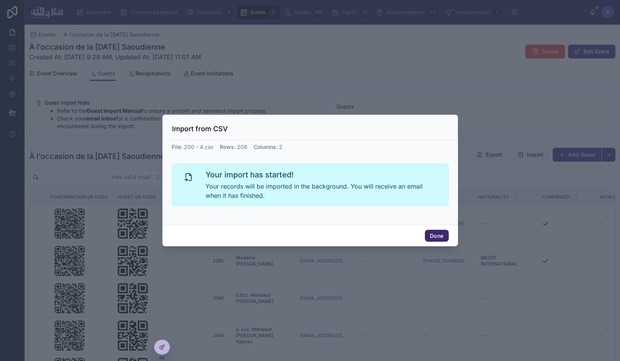
click at [436, 234] on button "Done" at bounding box center [436, 236] width 23 height 12
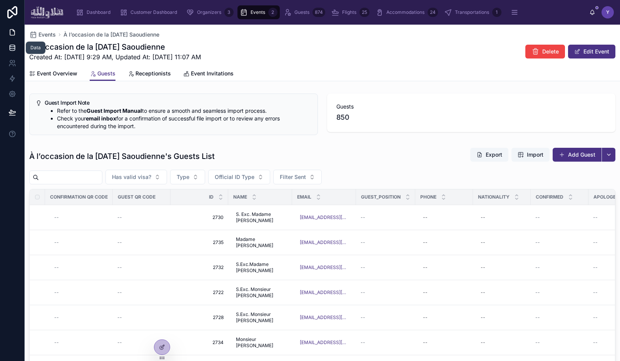
click at [12, 47] on icon at bounding box center [12, 48] width 8 height 8
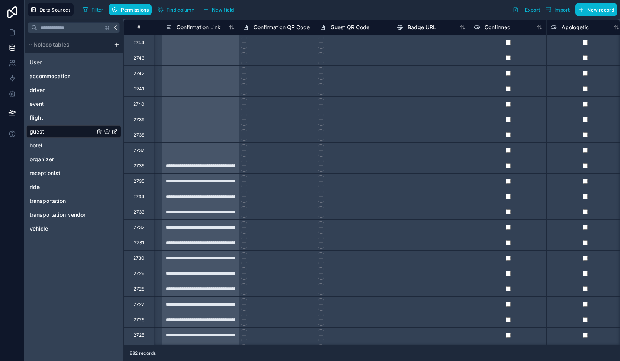
scroll to position [0, 1007]
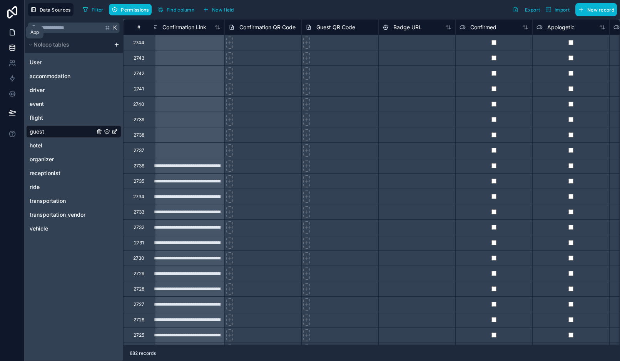
click at [11, 32] on icon at bounding box center [12, 32] width 8 height 8
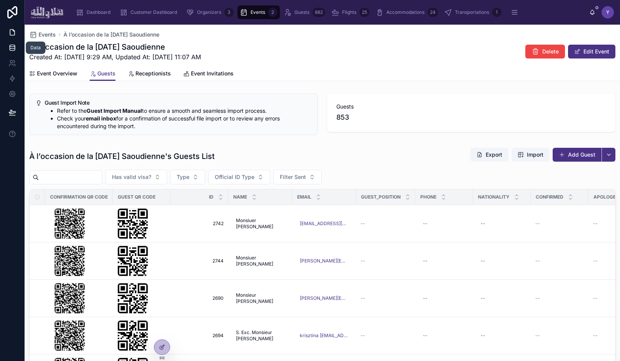
click at [14, 45] on icon at bounding box center [12, 46] width 5 height 2
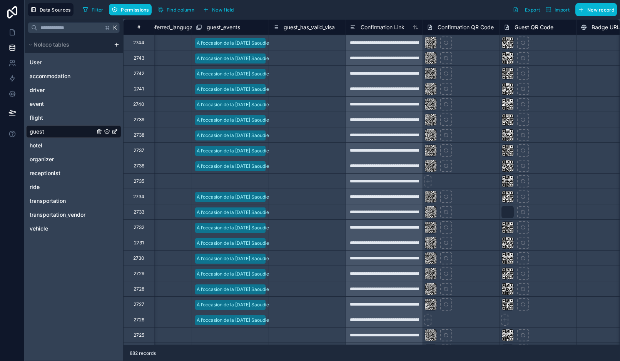
scroll to position [0, 810]
click at [241, 179] on div "Select a guest_events" at bounding box center [219, 182] width 47 height 6
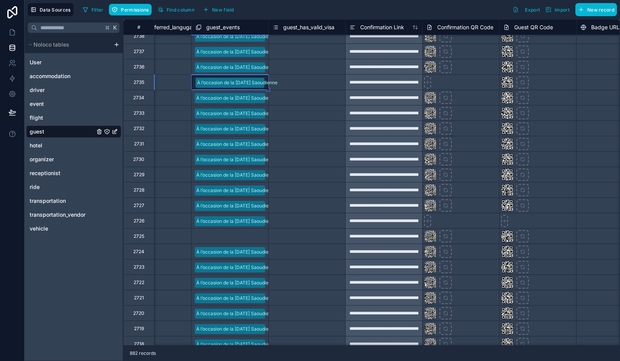
scroll to position [100, 810]
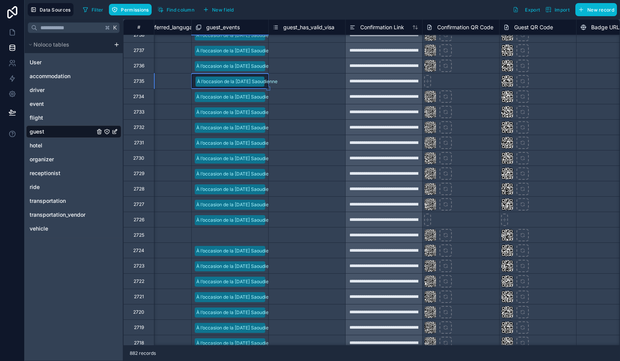
click at [253, 233] on div "Select a guest_events" at bounding box center [230, 235] width 77 height 8
click at [253, 233] on div "Select a guest_events" at bounding box center [230, 235] width 77 height 10
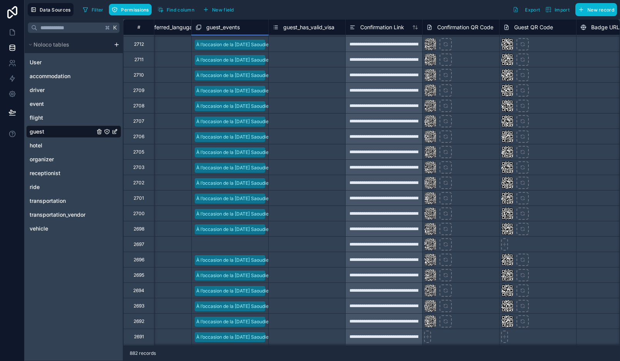
scroll to position [631, 810]
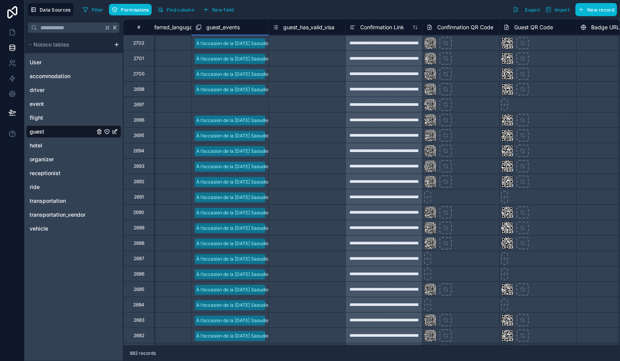
click at [240, 108] on div "Select a guest_events" at bounding box center [219, 105] width 47 height 6
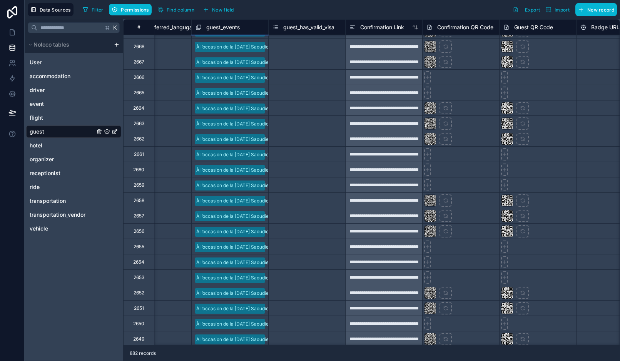
scroll to position [1148, 810]
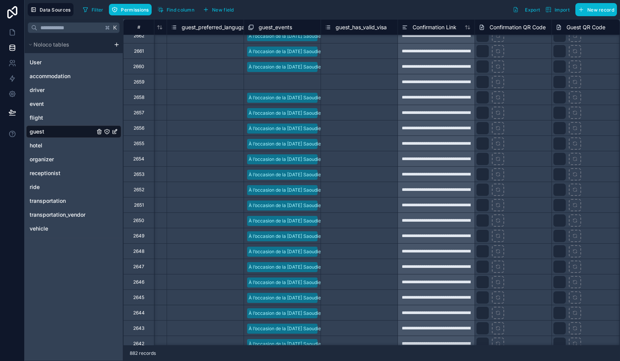
scroll to position [1239, 726]
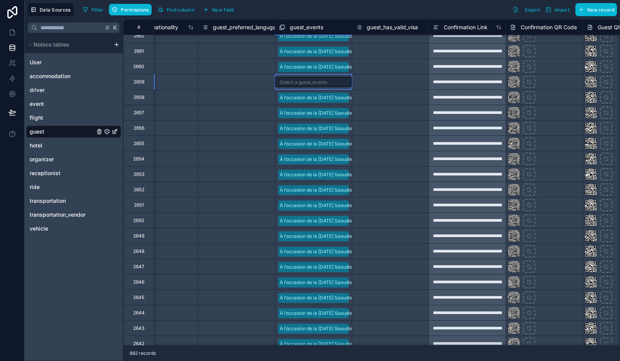
click at [333, 84] on div "Select a guest_events" at bounding box center [313, 82] width 77 height 10
click at [326, 97] on div "No options" at bounding box center [313, 101] width 77 height 15
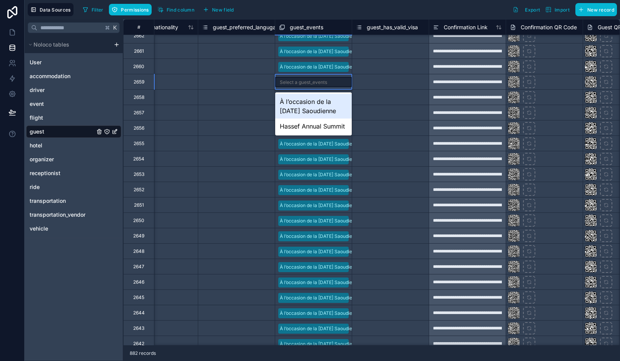
click at [323, 99] on div "À l’occasion de la [DATE] Saoudienne" at bounding box center [313, 106] width 77 height 25
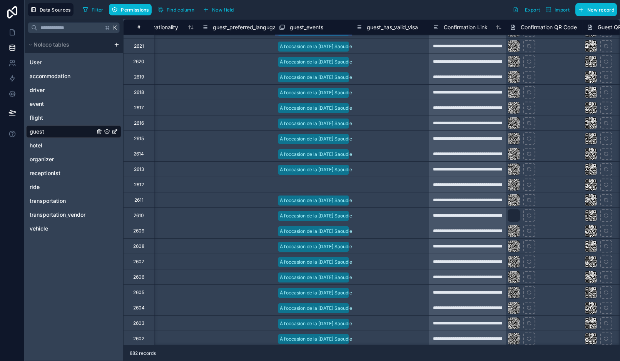
scroll to position [1864, 726]
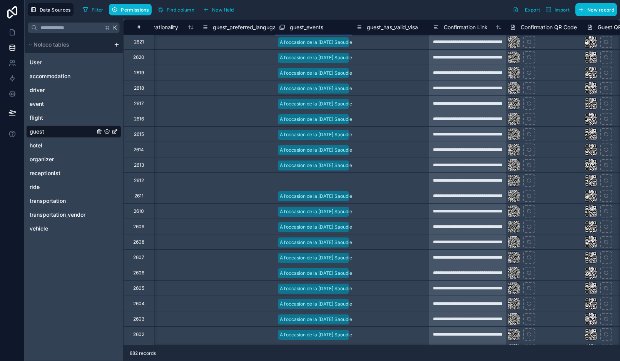
click at [320, 178] on div "Select a guest_events" at bounding box center [302, 181] width 47 height 6
click at [320, 178] on div "Select a guest_events" at bounding box center [303, 181] width 47 height 6
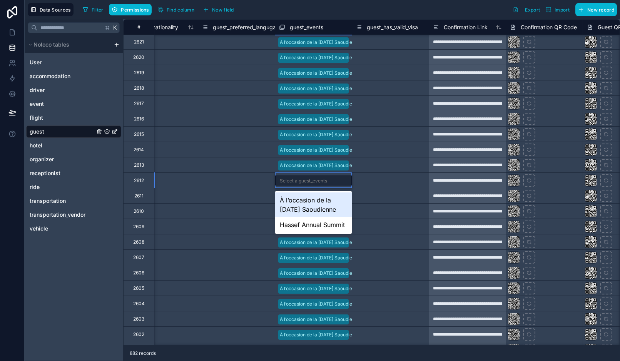
click at [317, 198] on div "À l’occasion de la [DATE] Saoudienne" at bounding box center [313, 204] width 77 height 25
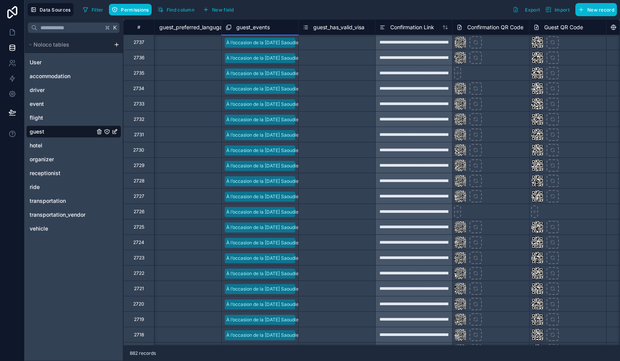
scroll to position [120, 780]
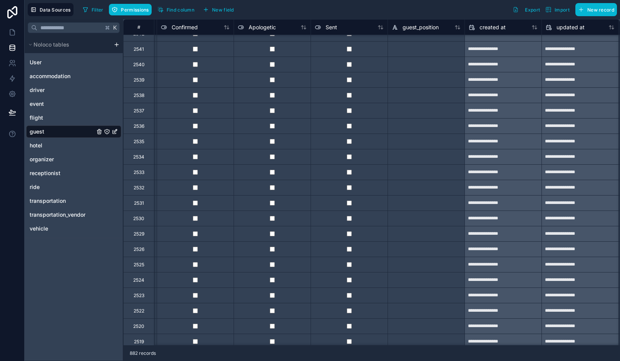
scroll to position [2757, 1306]
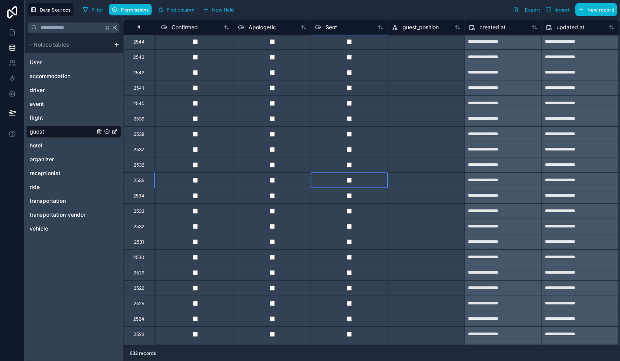
click at [371, 187] on div at bounding box center [349, 179] width 77 height 15
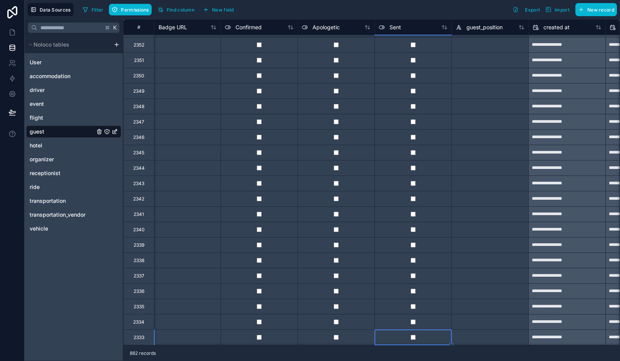
scroll to position [5695, 1242]
click at [449, 233] on div at bounding box center [413, 229] width 77 height 15
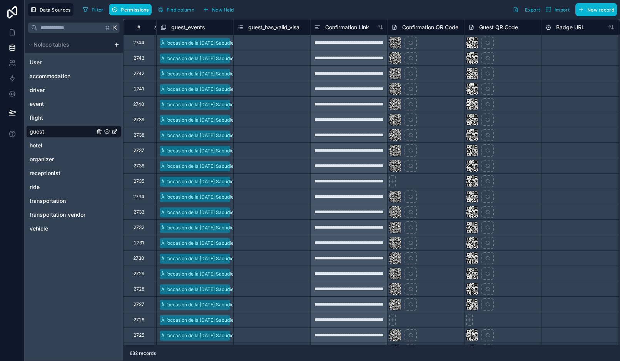
scroll to position [0, 837]
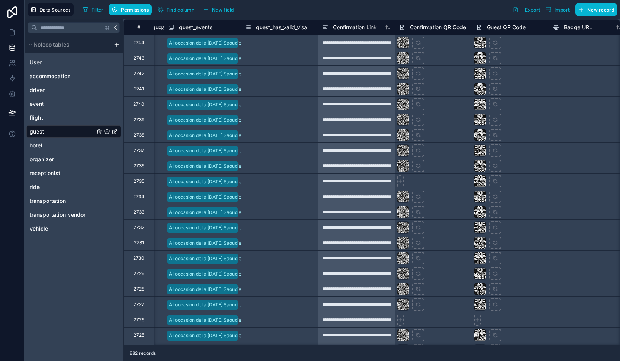
click at [358, 184] on div "**********" at bounding box center [356, 180] width 77 height 15
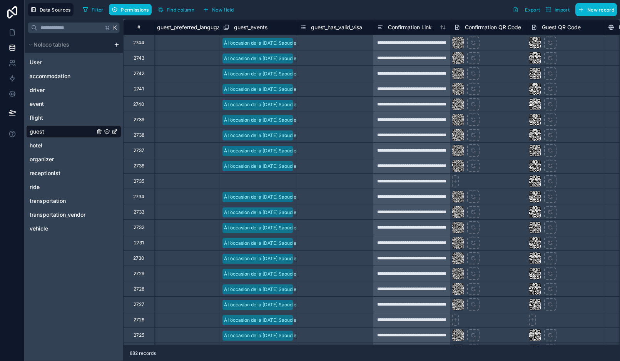
scroll to position [0, 781]
click at [275, 180] on div "Select a guest_events" at bounding box center [258, 181] width 77 height 8
click at [275, 180] on div "Select a guest_events" at bounding box center [258, 181] width 77 height 10
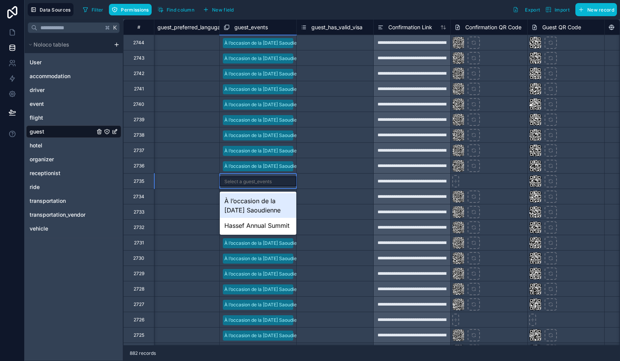
click at [263, 211] on div "À l’occasion de la [DATE] Saoudienne" at bounding box center [258, 205] width 77 height 25
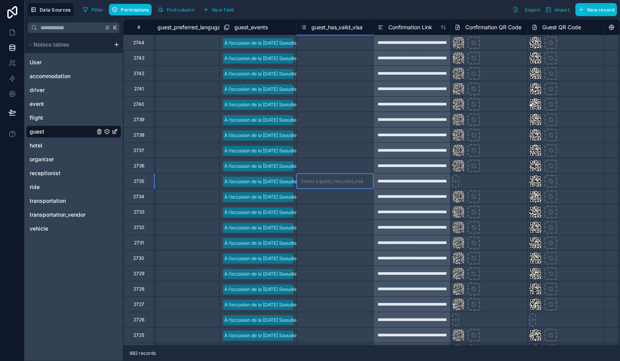
click at [348, 180] on div "Select a guest_has_valid_visa" at bounding box center [332, 181] width 63 height 6
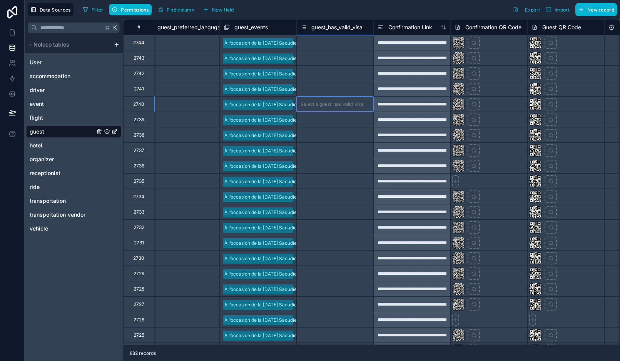
click at [306, 109] on div "Select a guest_has_valid_visa" at bounding box center [335, 104] width 77 height 15
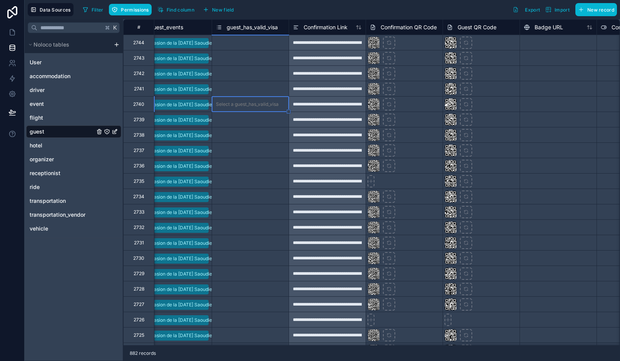
scroll to position [0, 869]
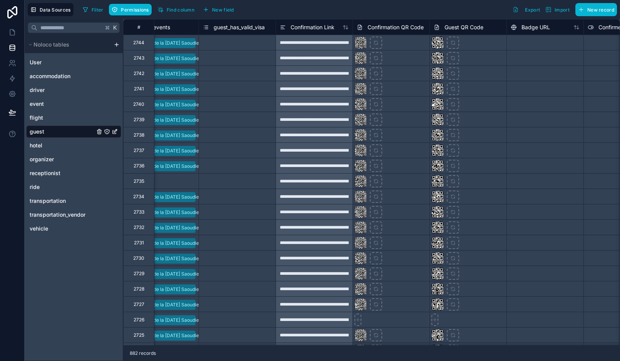
scroll to position [0, 832]
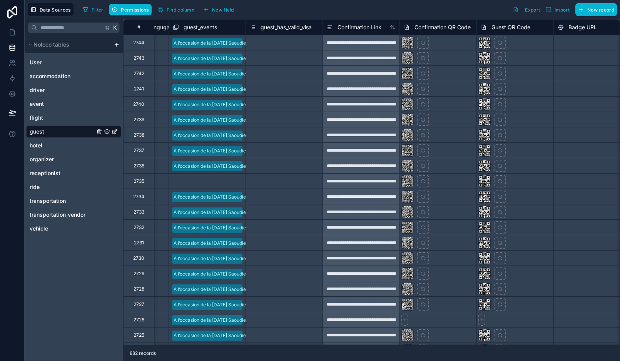
click at [201, 186] on div "Select a guest_events" at bounding box center [207, 181] width 77 height 15
click at [207, 186] on div "Select a guest_events" at bounding box center [207, 181] width 77 height 10
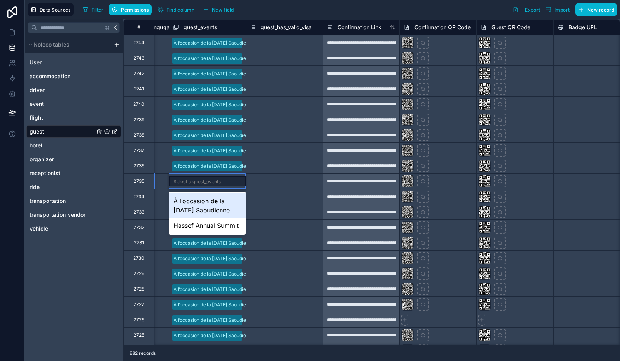
click at [213, 201] on div "À l’occasion de la [DATE] Saoudienne" at bounding box center [207, 205] width 77 height 25
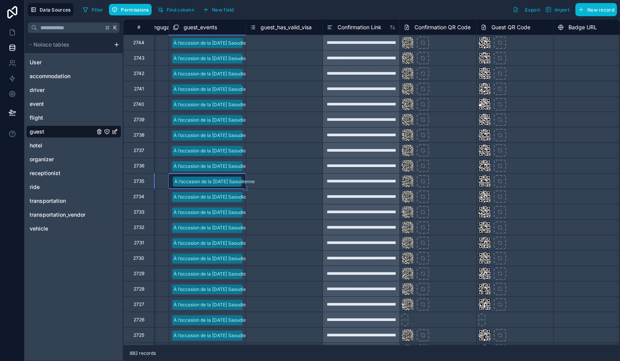
click at [286, 185] on div "Select a guest_has_valid_visa" at bounding box center [284, 181] width 77 height 8
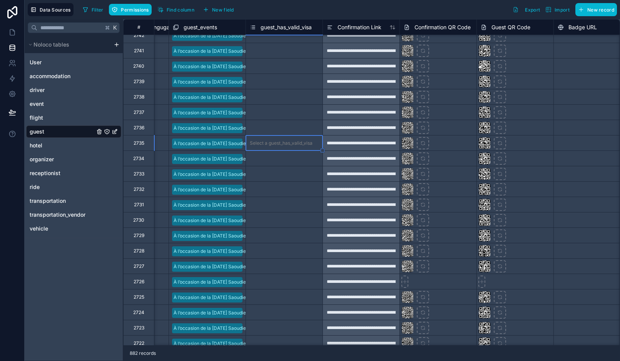
scroll to position [52, 832]
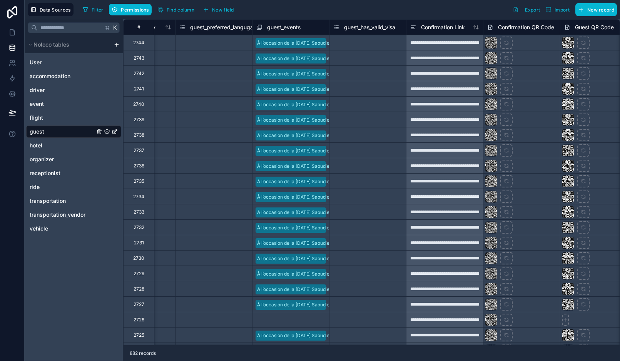
scroll to position [0, 754]
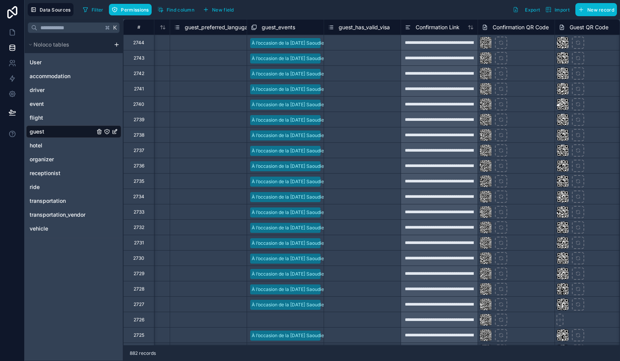
click at [288, 322] on div "Select a guest_events" at bounding box center [274, 320] width 47 height 6
click at [288, 322] on div "Select a guest_events" at bounding box center [275, 320] width 47 height 6
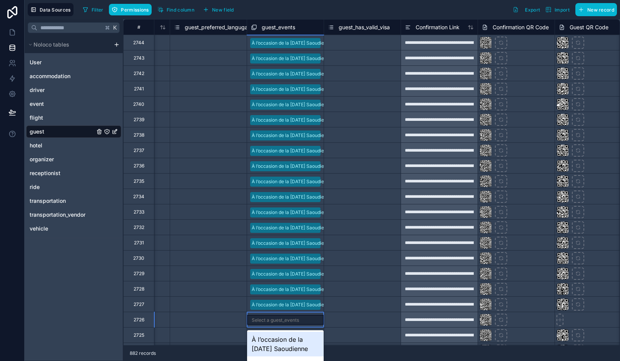
click at [280, 338] on div "À l’occasion de la [DATE] Saoudienne" at bounding box center [285, 344] width 77 height 25
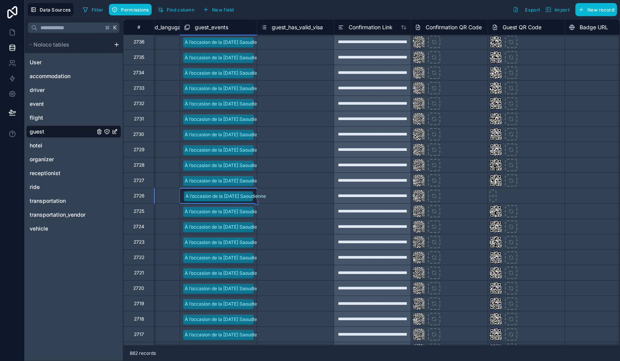
scroll to position [124, 810]
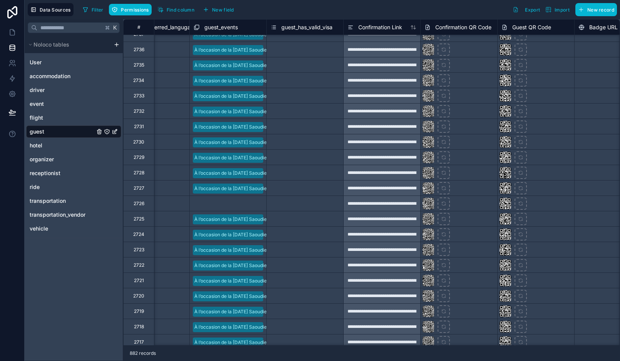
scroll to position [144, 811]
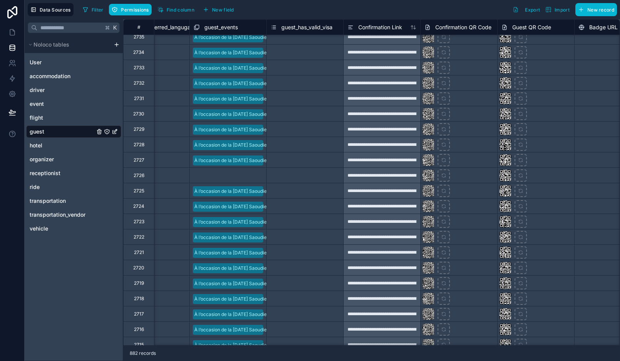
click at [232, 171] on div "Select a guest_events" at bounding box center [228, 175] width 77 height 15
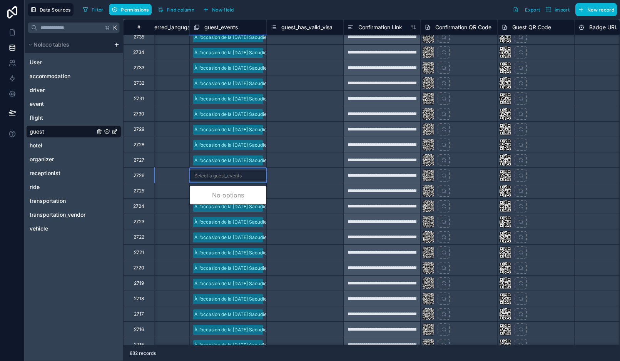
click at [232, 173] on div "Select a guest_events" at bounding box center [217, 176] width 47 height 6
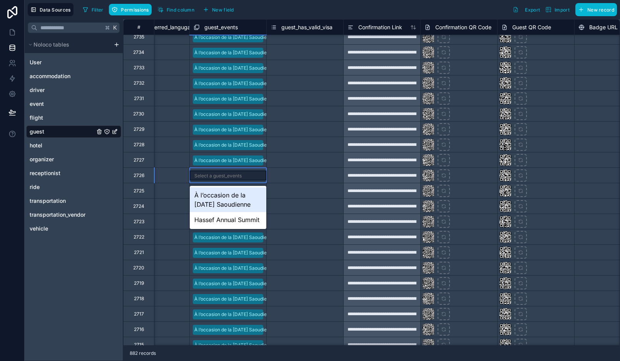
click at [236, 196] on div "À l’occasion de la [DATE] Saoudienne" at bounding box center [228, 199] width 77 height 25
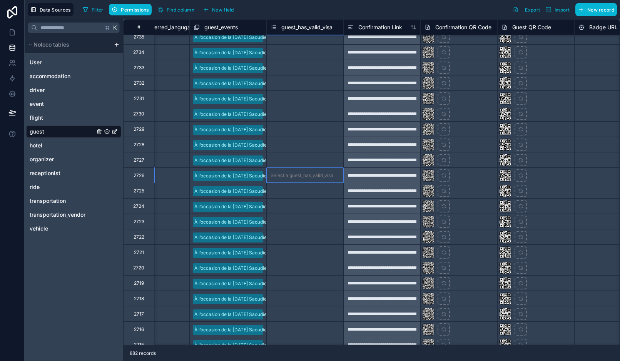
click at [307, 180] on div "Select a guest_has_valid_visa" at bounding box center [305, 175] width 77 height 15
click at [291, 162] on div "Select a guest_has_valid_visa" at bounding box center [302, 160] width 63 height 6
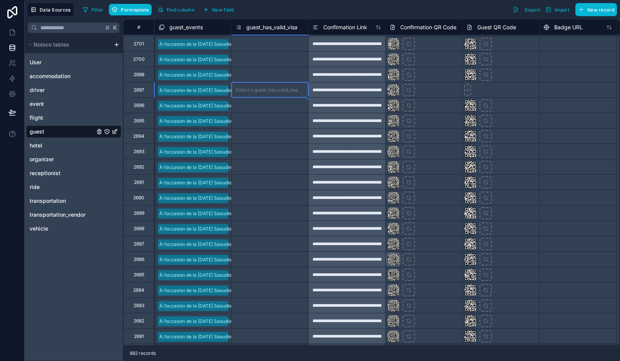
scroll to position [621, 846]
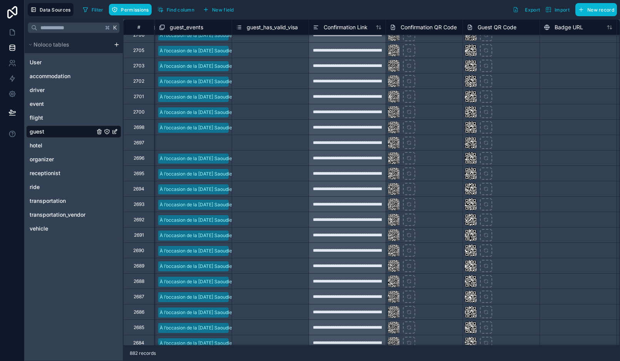
scroll to position [593, 845]
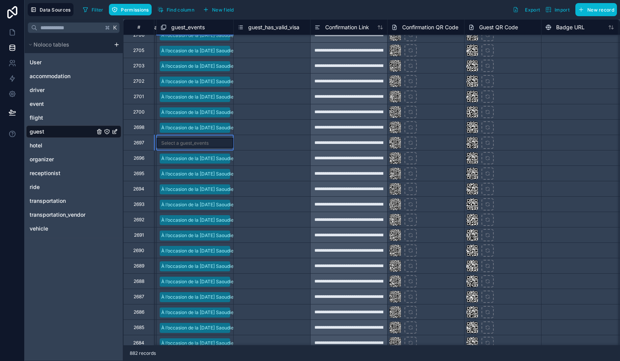
click at [187, 144] on div "Select a guest_events" at bounding box center [184, 143] width 47 height 6
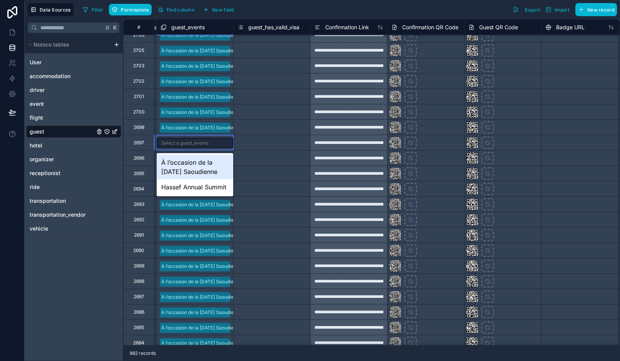
click at [202, 162] on div "À l’occasion de la [DATE] Saoudienne" at bounding box center [195, 167] width 77 height 25
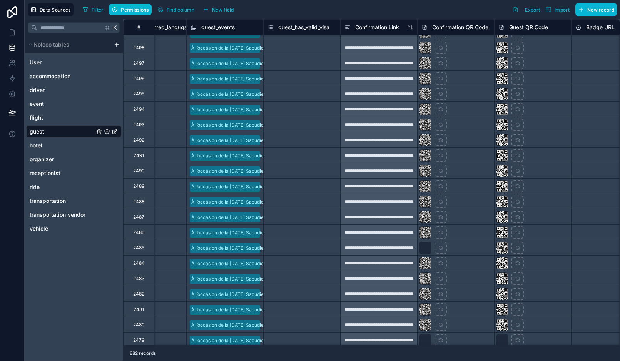
scroll to position [3433, 815]
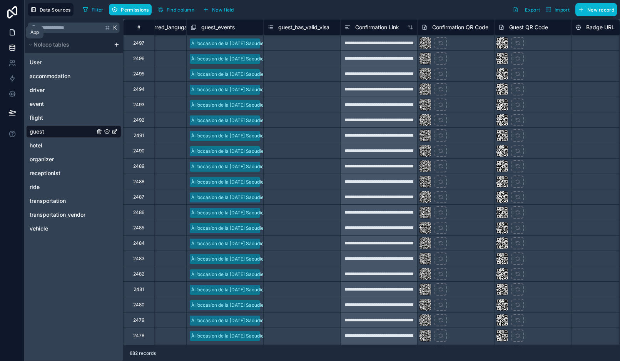
click at [15, 33] on icon at bounding box center [12, 32] width 8 height 8
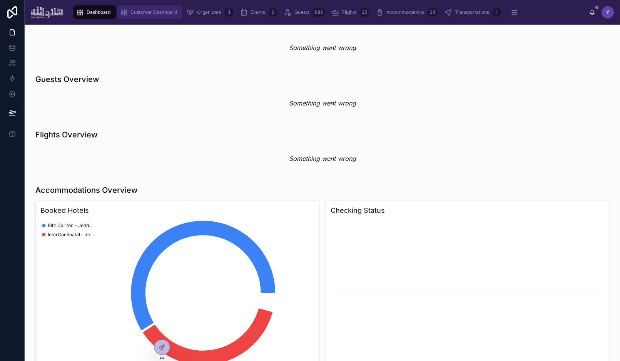
click at [149, 8] on div "Customer Dashboard" at bounding box center [150, 12] width 60 height 12
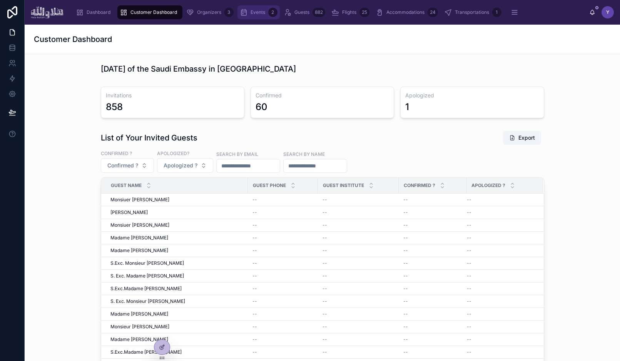
click at [254, 15] on div "Events 2" at bounding box center [259, 12] width 38 height 12
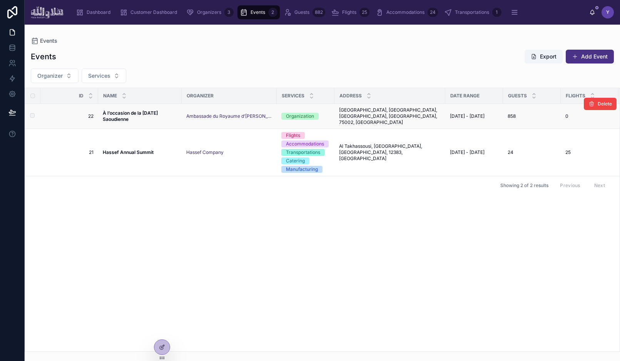
click at [135, 115] on span "À l’occasion de la [DATE] Saoudienne" at bounding box center [140, 116] width 74 height 12
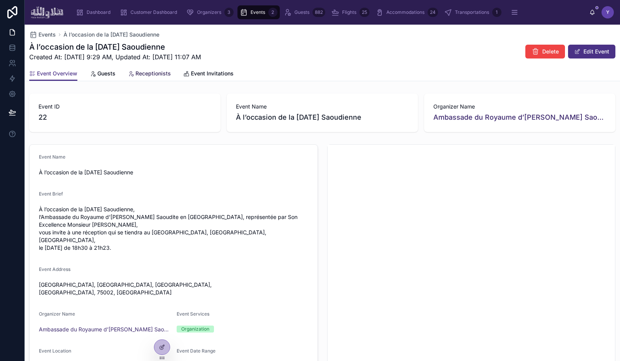
click at [143, 75] on span "Receptionists" at bounding box center [153, 74] width 35 height 8
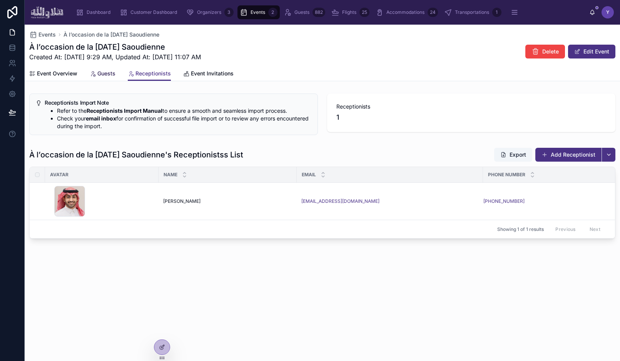
click at [114, 74] on span "Guests" at bounding box center [106, 74] width 18 height 8
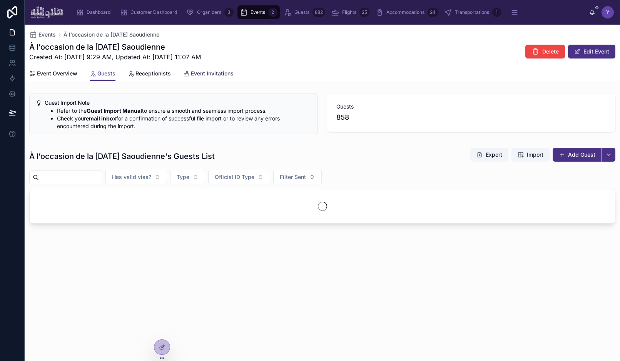
click at [186, 73] on icon at bounding box center [186, 74] width 6 height 6
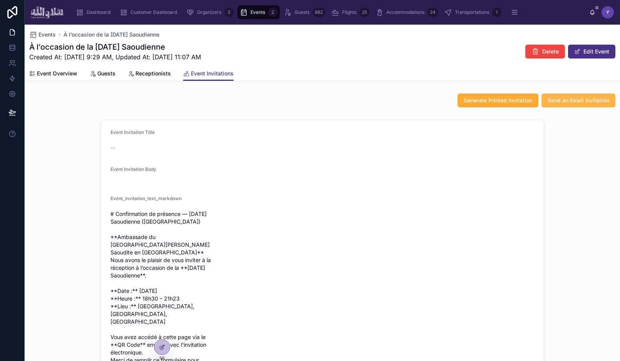
click at [575, 103] on span "Send an Email Invitation" at bounding box center [579, 101] width 62 height 8
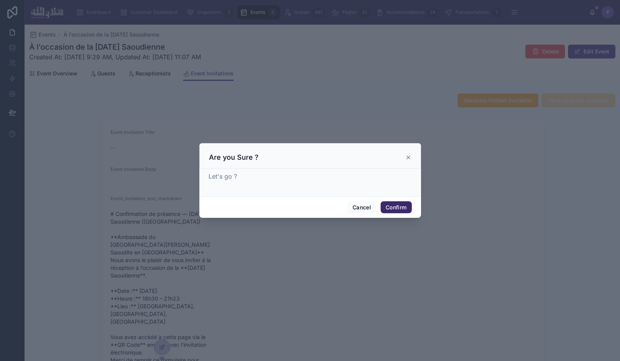
click at [400, 207] on button "Confirm" at bounding box center [396, 207] width 31 height 12
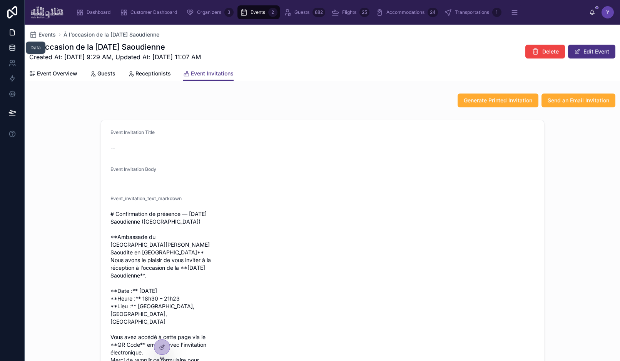
click at [15, 47] on icon at bounding box center [12, 48] width 8 height 8
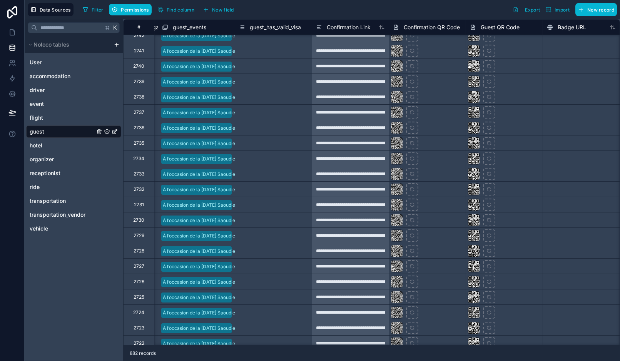
scroll to position [0, 843]
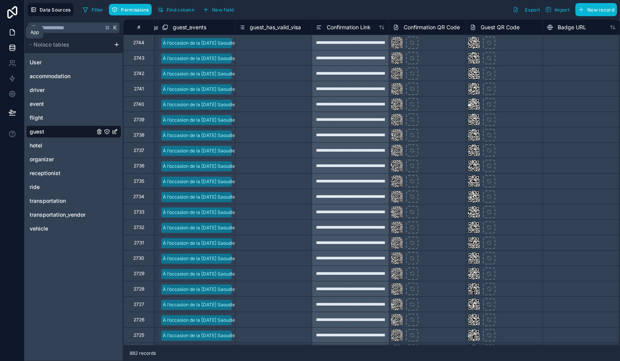
click at [13, 29] on icon at bounding box center [12, 32] width 8 height 8
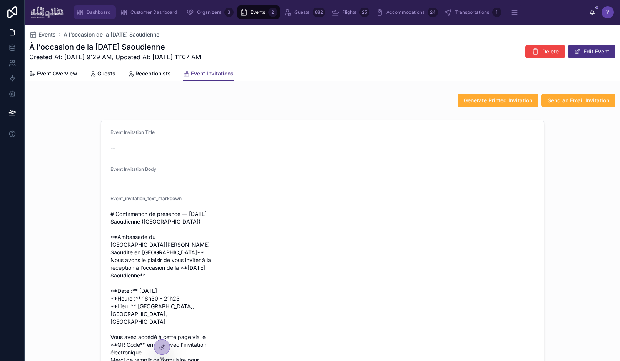
click at [102, 7] on div "Dashboard" at bounding box center [95, 12] width 38 height 12
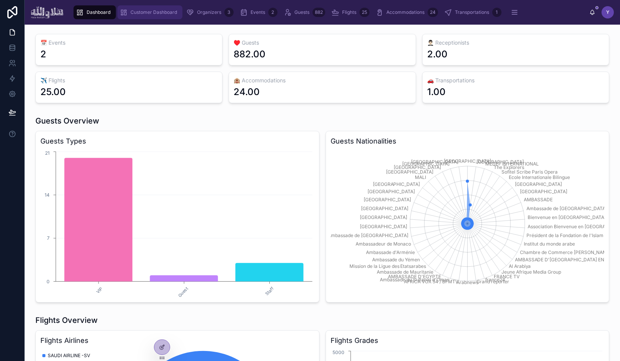
click at [147, 15] on span "Customer Dashboard" at bounding box center [153, 12] width 47 height 6
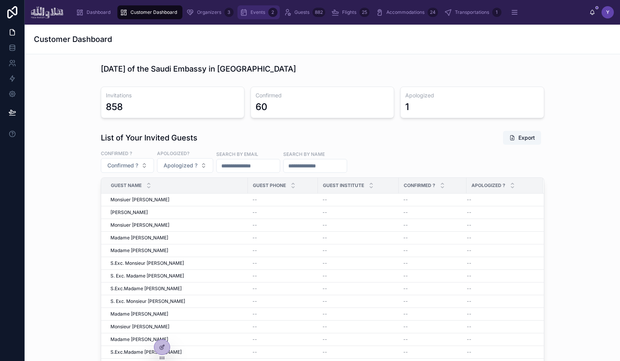
click at [255, 13] on span "Events" at bounding box center [258, 12] width 15 height 6
